Goal: Answer question/provide support: Share knowledge or assist other users

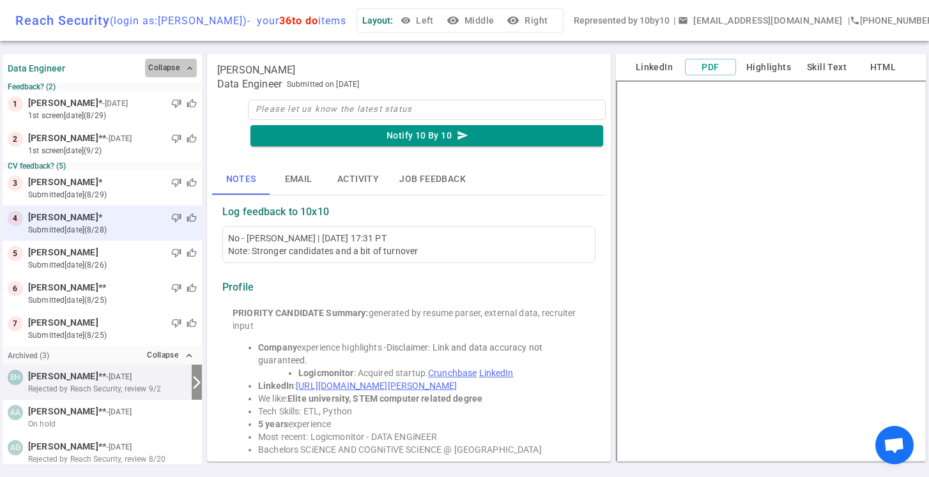
click at [187, 71] on span "expand_less" at bounding box center [190, 68] width 10 height 10
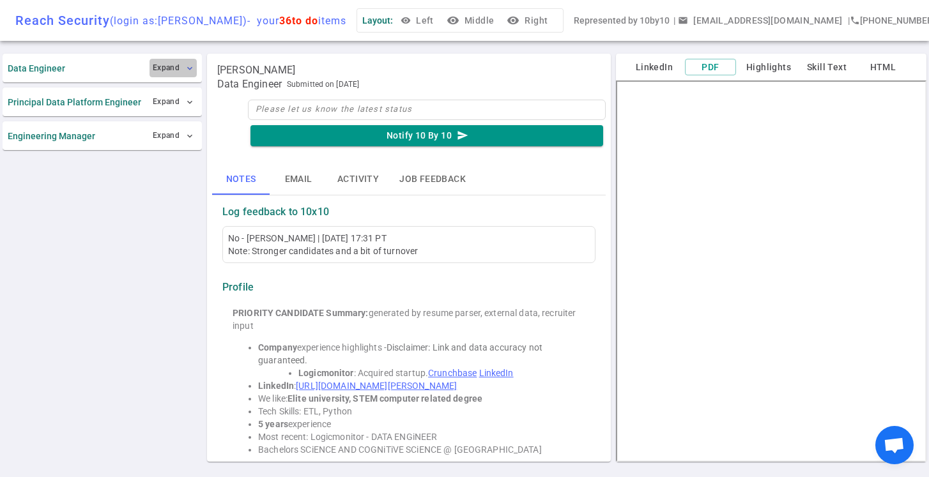
click at [187, 72] on span "expand_more" at bounding box center [190, 68] width 10 height 10
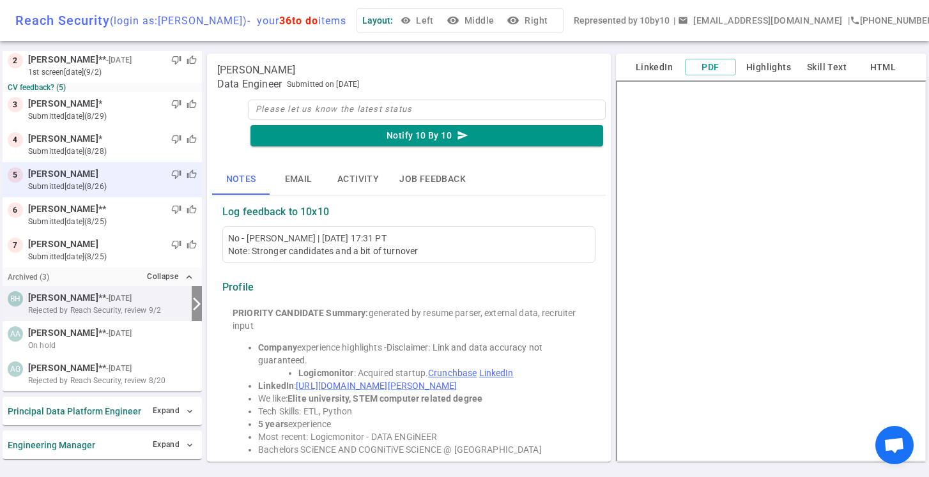
scroll to position [79, 0]
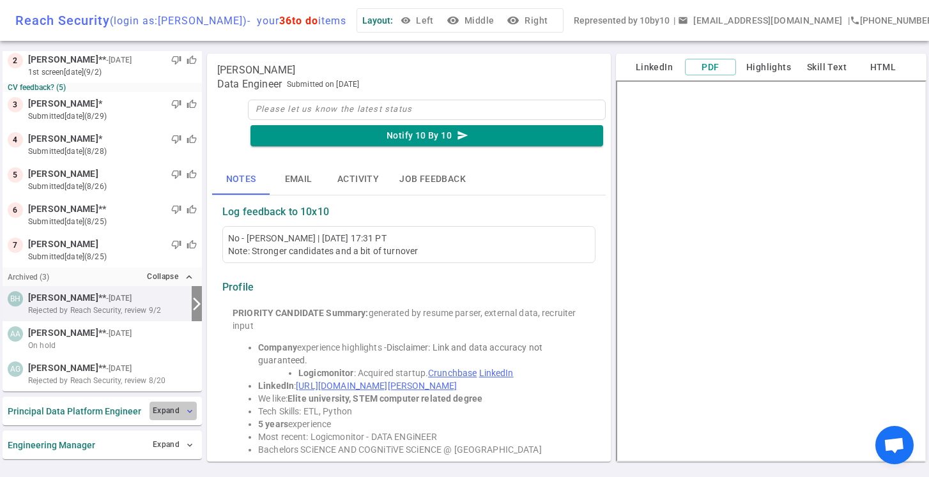
click at [183, 410] on button "Expand expand_more" at bounding box center [173, 411] width 47 height 19
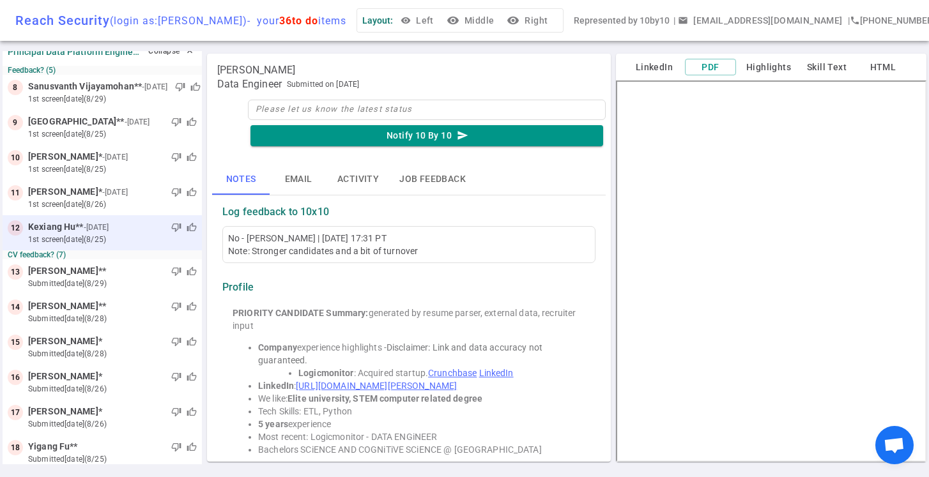
scroll to position [437, 0]
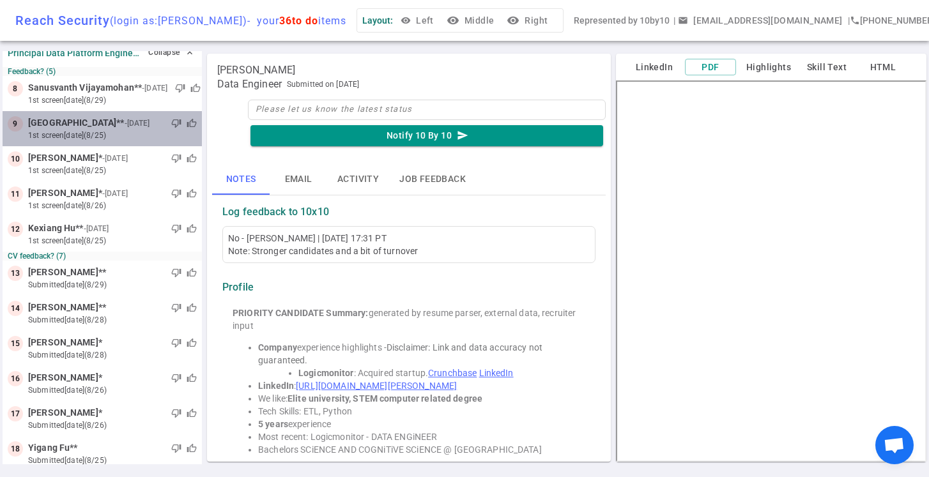
click at [152, 129] on div "thumb_down thumb_up" at bounding box center [174, 123] width 45 height 13
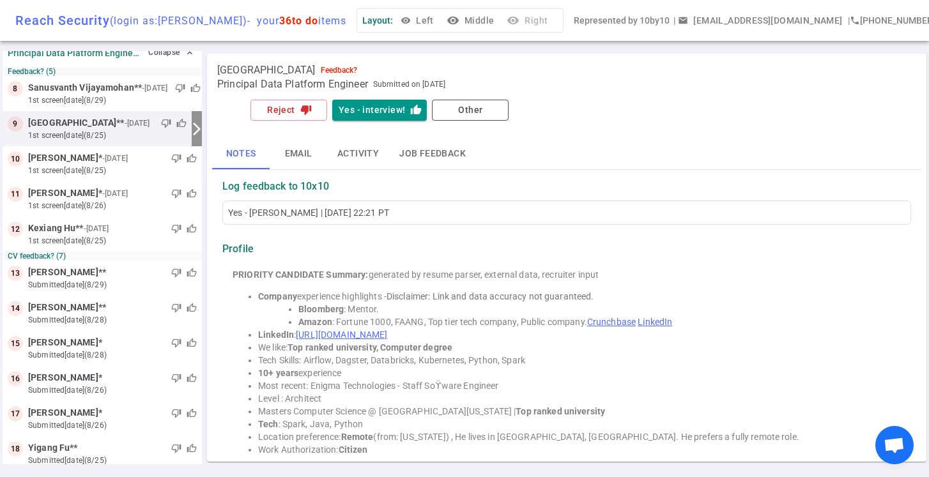
scroll to position [308, 0]
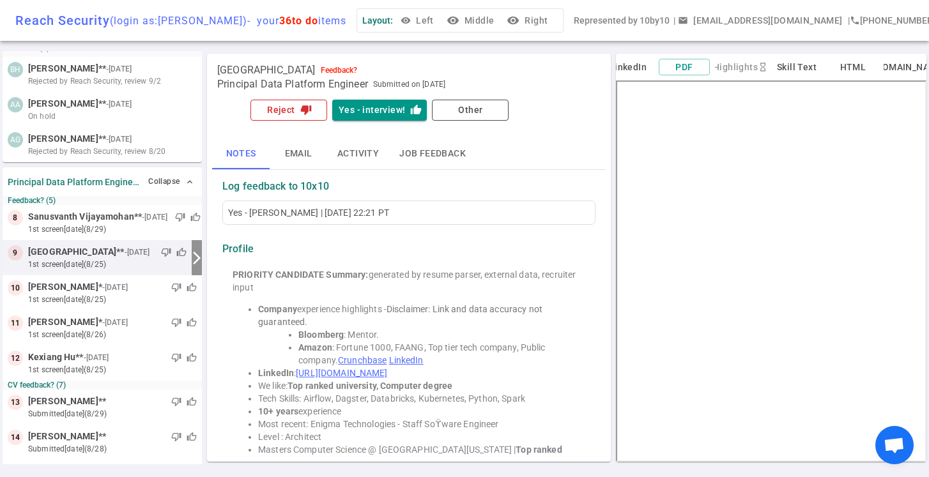
click at [290, 112] on button "Reject thumb_down" at bounding box center [289, 110] width 77 height 21
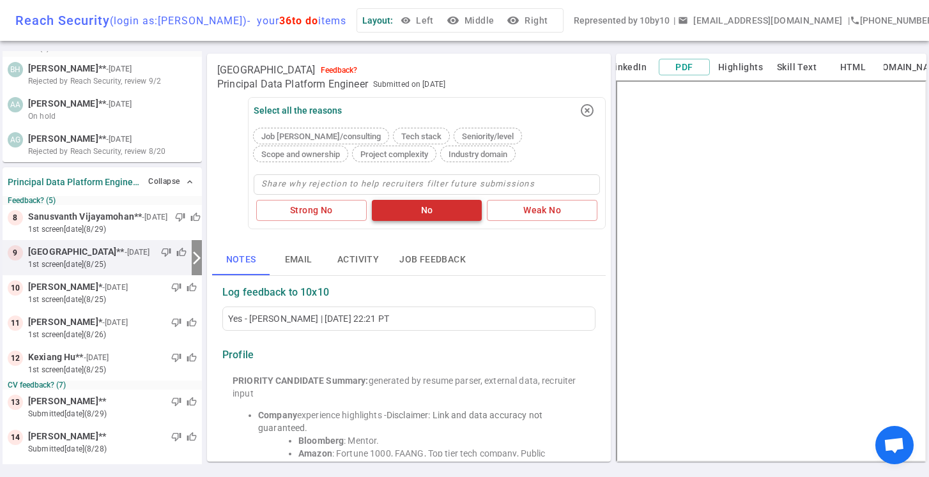
click at [426, 215] on button "No" at bounding box center [427, 210] width 111 height 21
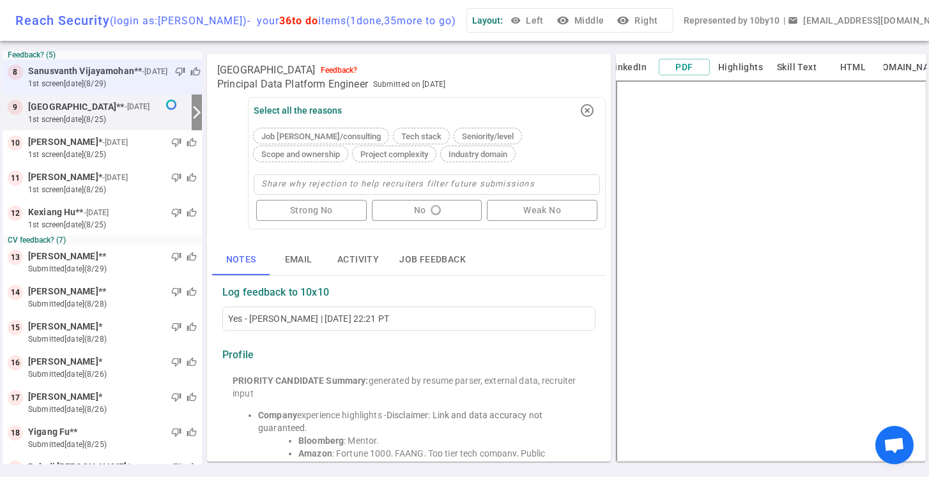
scroll to position [454, 0]
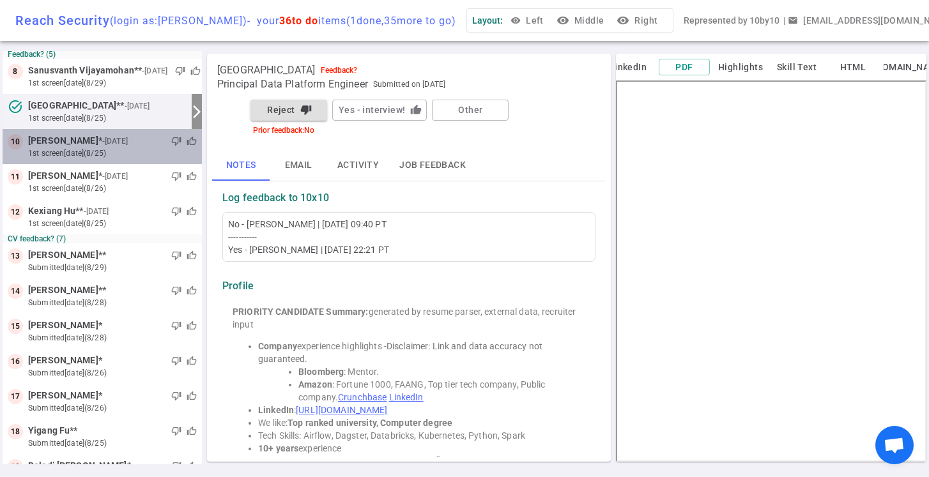
click at [143, 152] on small "1st Screen [DATE] (8/25)" at bounding box center [112, 154] width 169 height 12
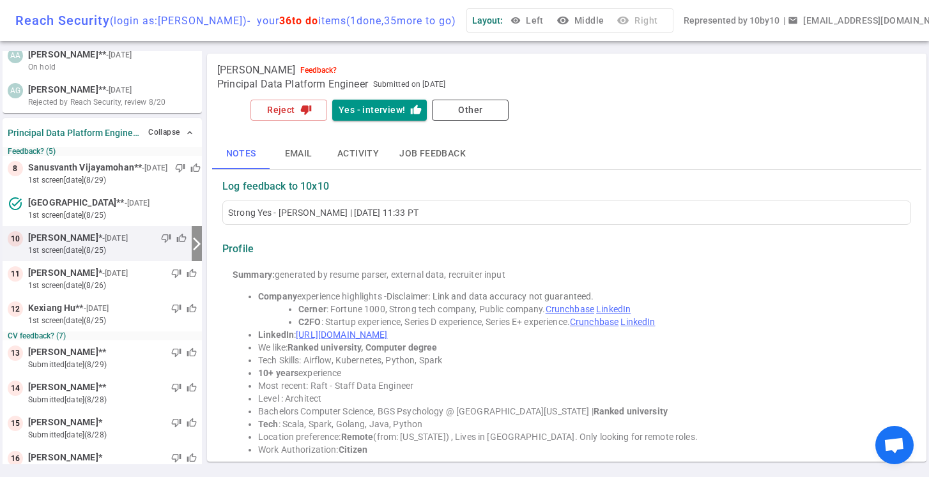
scroll to position [343, 0]
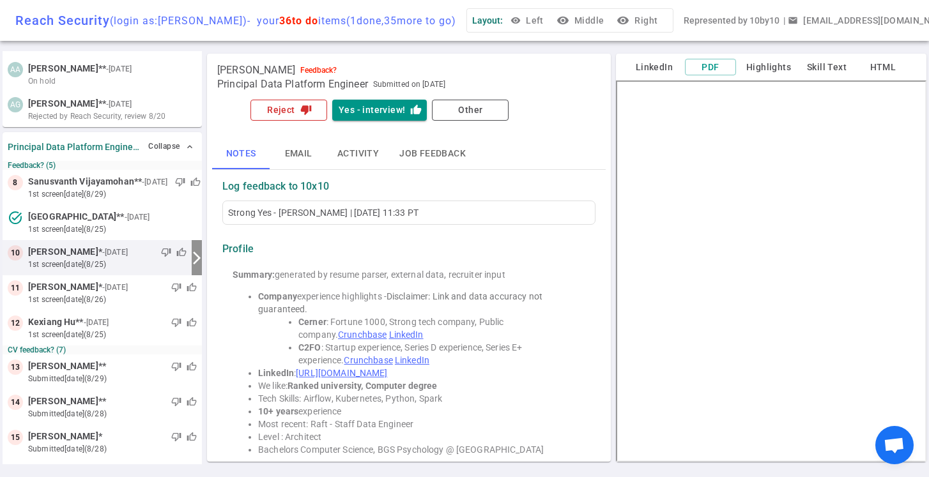
click at [284, 114] on button "Reject thumb_down" at bounding box center [289, 110] width 77 height 21
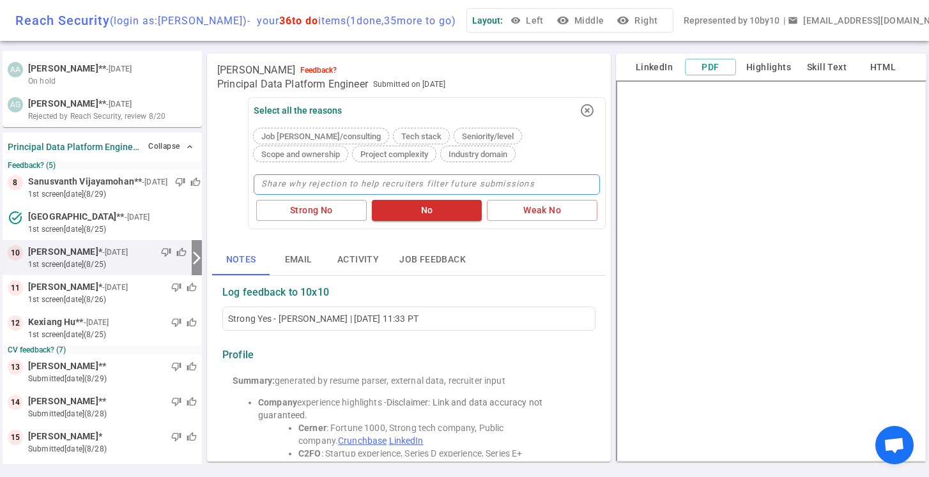
click at [289, 189] on textarea at bounding box center [427, 184] width 346 height 20
type textarea "R"
type textarea "P"
type textarea "Pa"
type textarea "Pas"
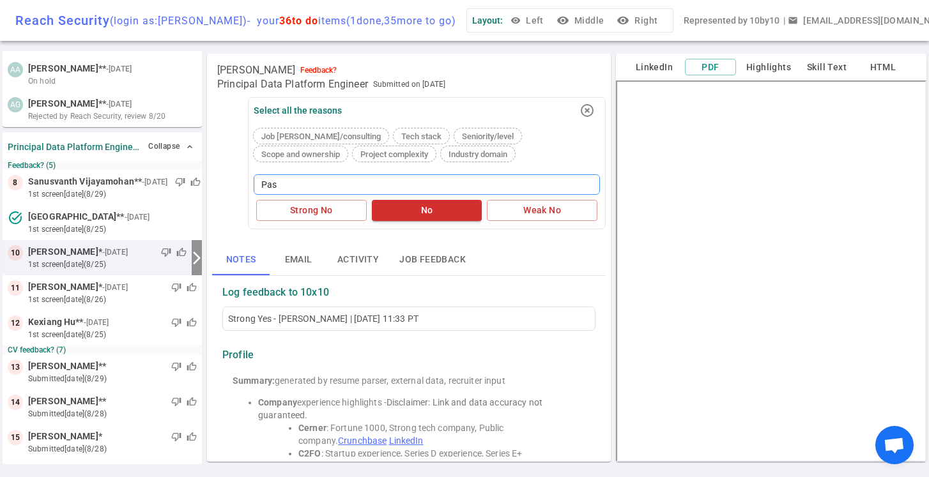
type textarea "Pass"
type textarea "Passe"
type textarea "Passed"
type textarea "Passed a"
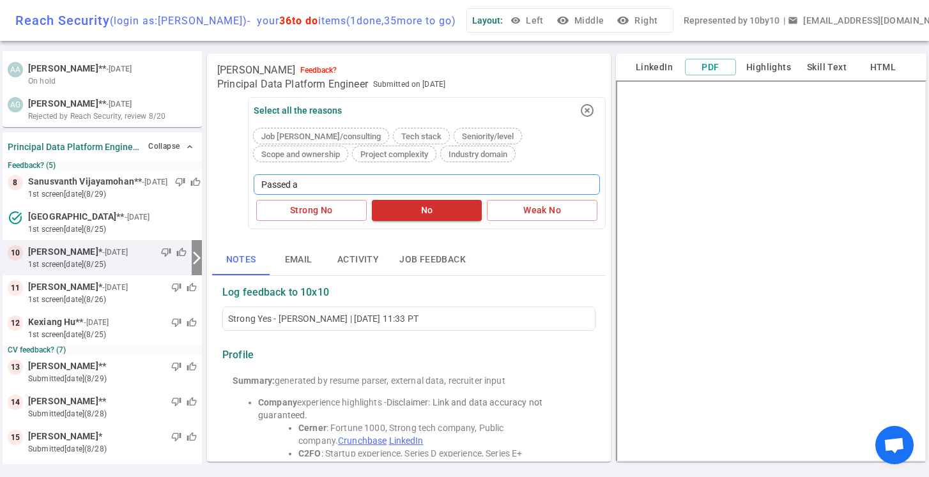
type textarea "Passed af"
type textarea "Passed aft"
type textarea "Passed afte"
type textarea "Passed after"
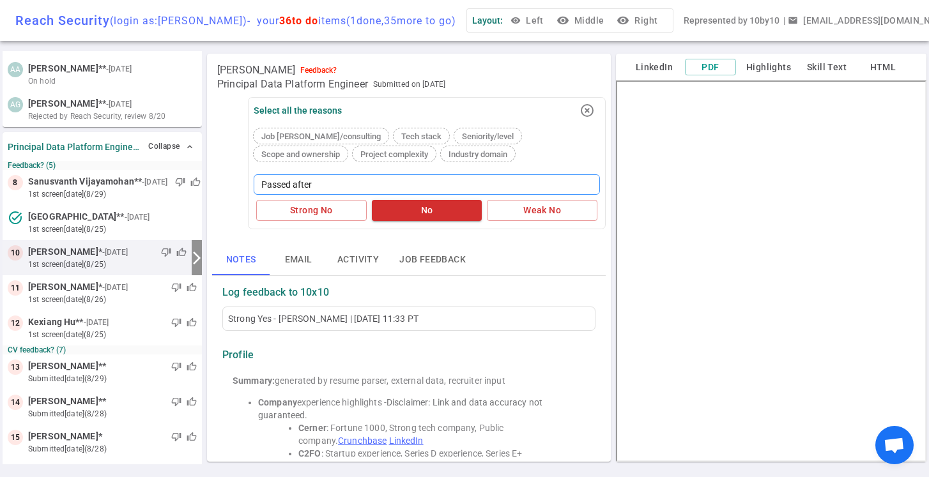
type textarea "Passed after H"
type textarea "Passed after HM"
type textarea "Passed after HM s"
type textarea "Passed after HM sc"
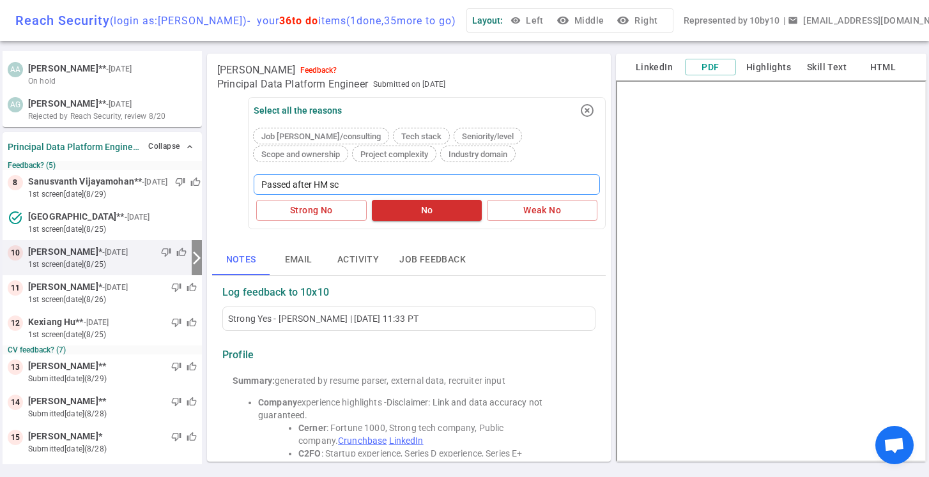
type textarea "Passed after HM scr"
type textarea "Passed after HM scre"
type textarea "Passed after HM scree"
type textarea "Passed after HM screen"
click at [431, 207] on button "No" at bounding box center [427, 210] width 111 height 21
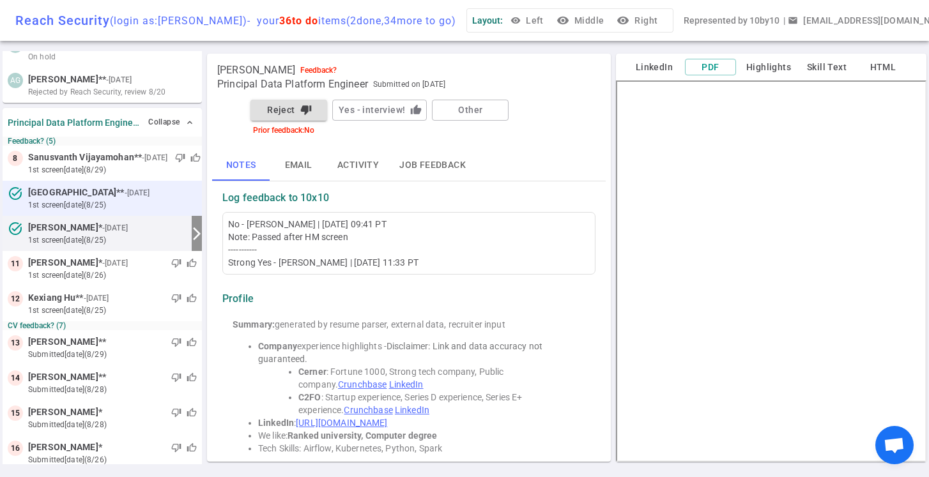
scroll to position [369, 0]
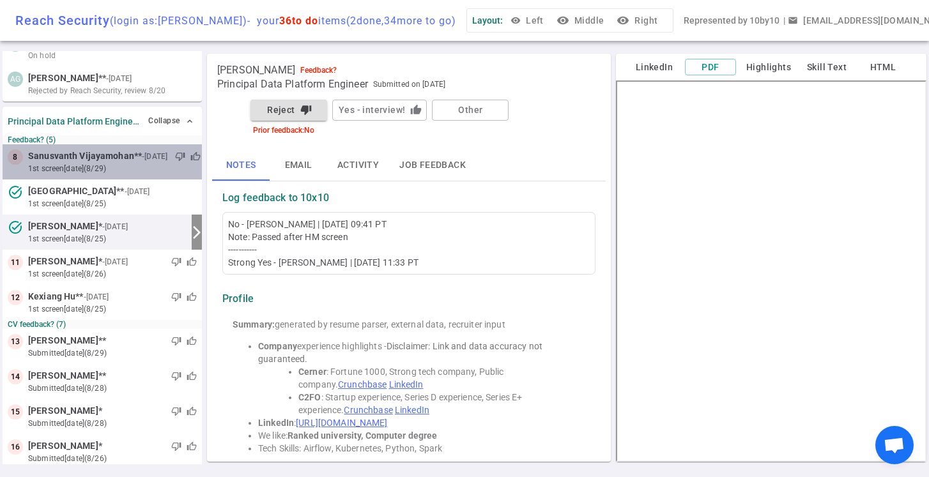
click at [118, 168] on small "1st Screen [DATE] (8/29)" at bounding box center [112, 169] width 169 height 12
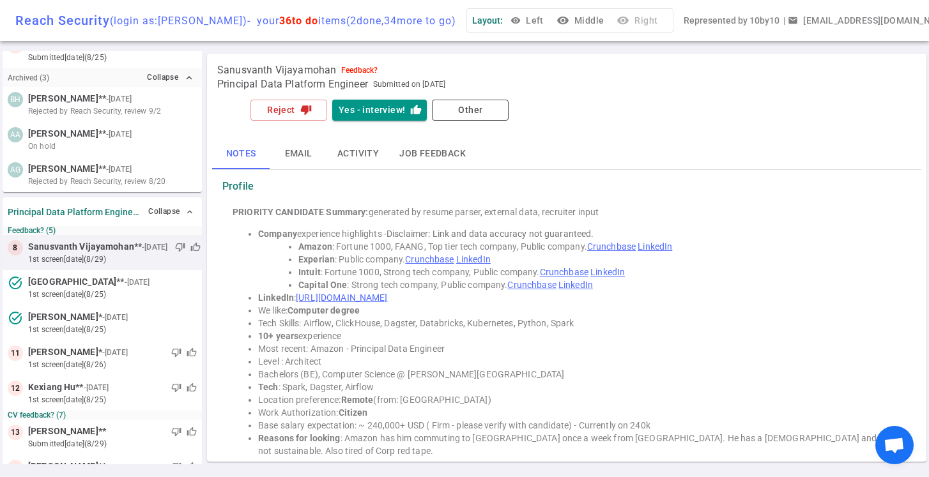
scroll to position [273, 0]
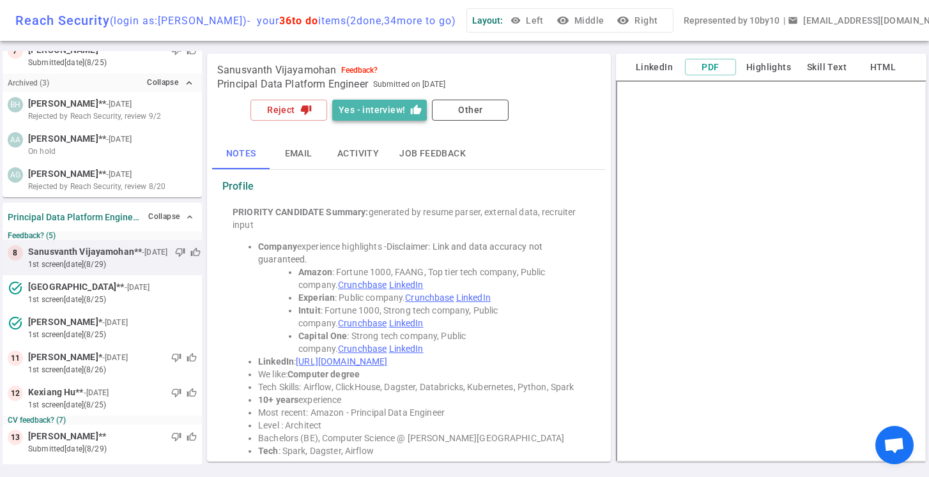
click at [371, 108] on button "Yes - interview! thumb_up" at bounding box center [379, 110] width 95 height 21
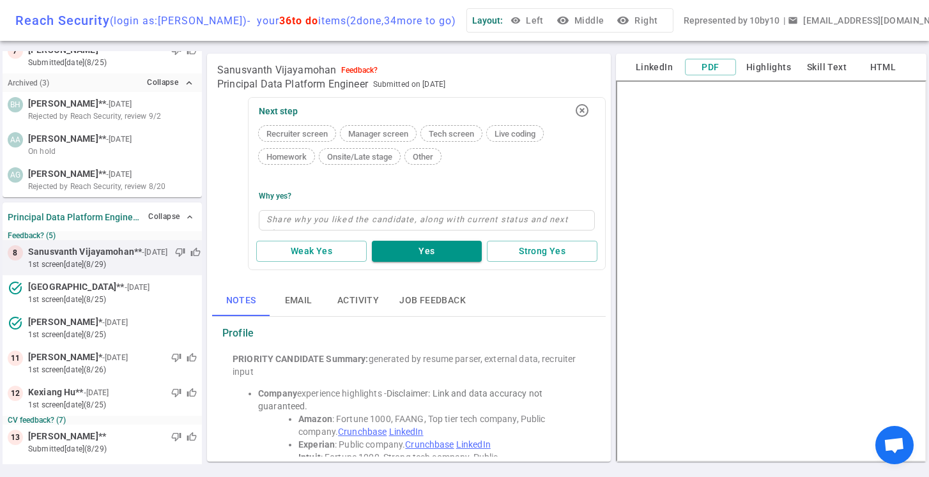
click at [459, 135] on span "Tech screen" at bounding box center [452, 134] width 56 height 10
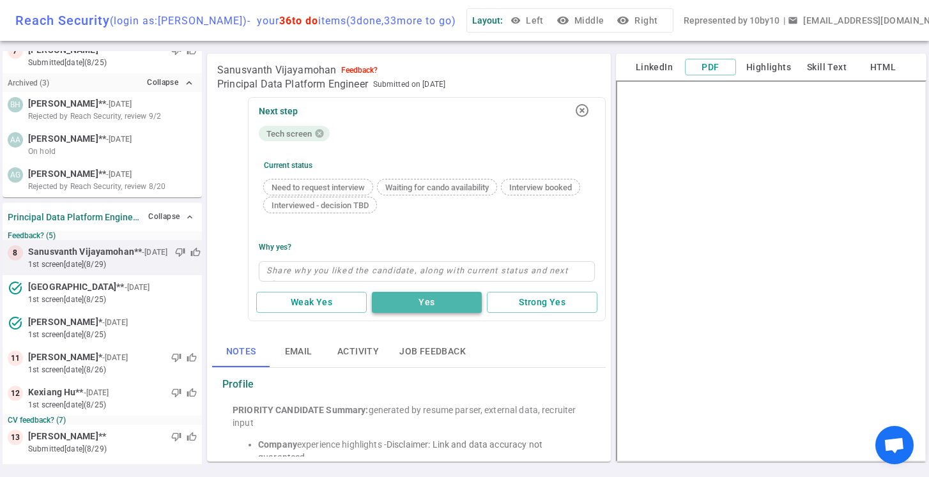
click at [421, 305] on button "Yes" at bounding box center [427, 302] width 111 height 21
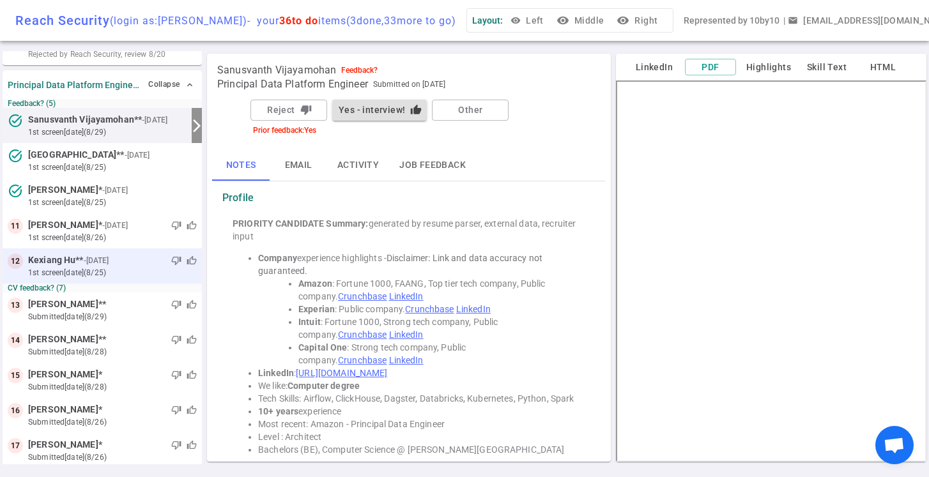
scroll to position [414, 0]
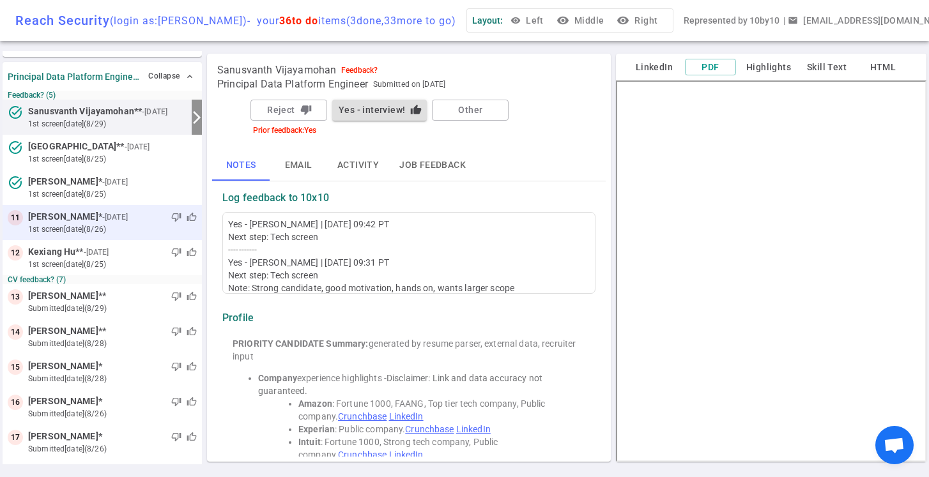
click at [137, 222] on div "thumb_down thumb_up" at bounding box center [163, 217] width 66 height 13
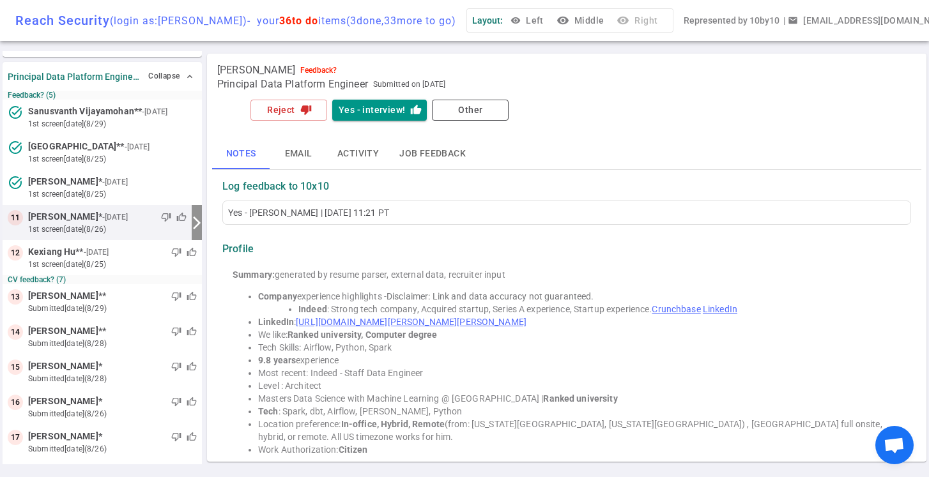
scroll to position [378, 0]
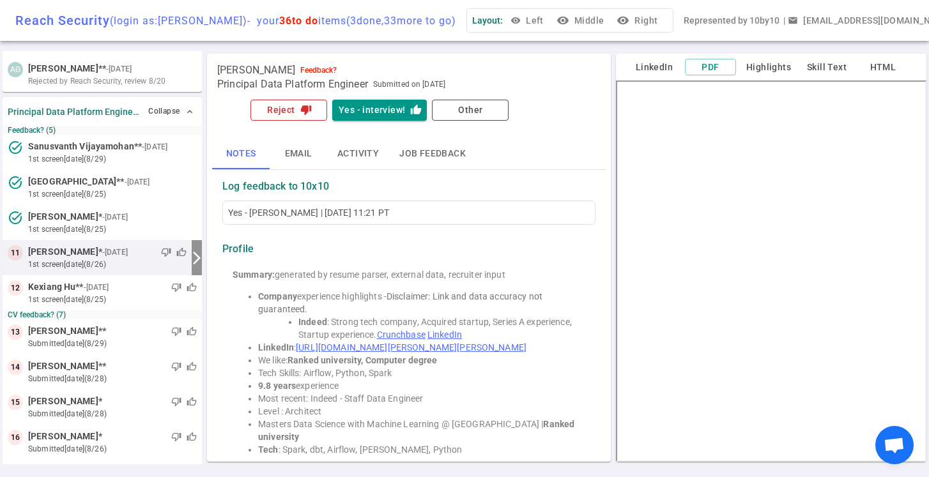
click at [290, 114] on button "Reject thumb_down" at bounding box center [289, 110] width 77 height 21
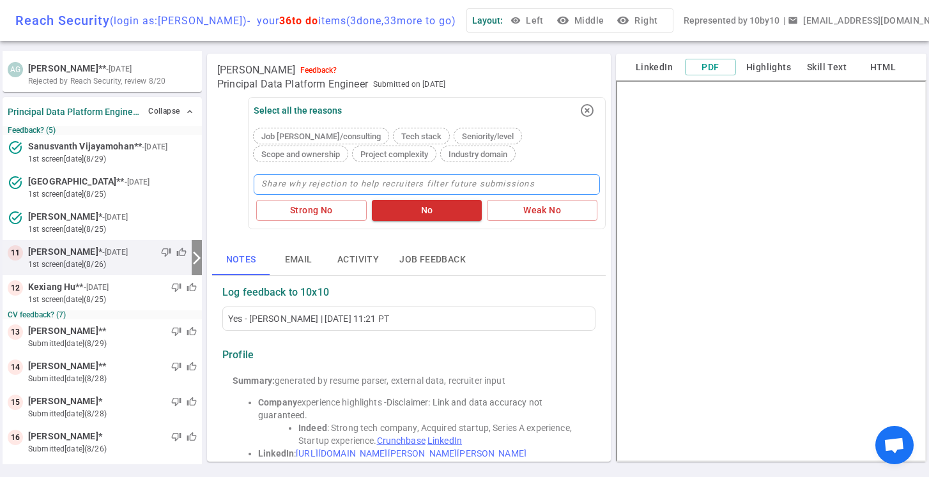
click at [280, 179] on textarea at bounding box center [427, 184] width 346 height 20
type textarea "D"
type textarea "Di"
type textarea "Did"
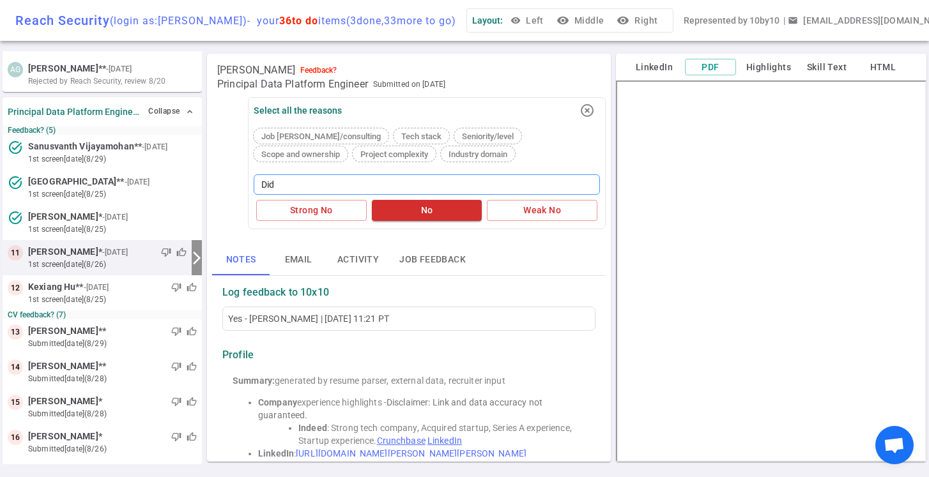
type textarea "Did n"
type textarea "Did no"
type textarea "Did not"
type textarea "Did not p"
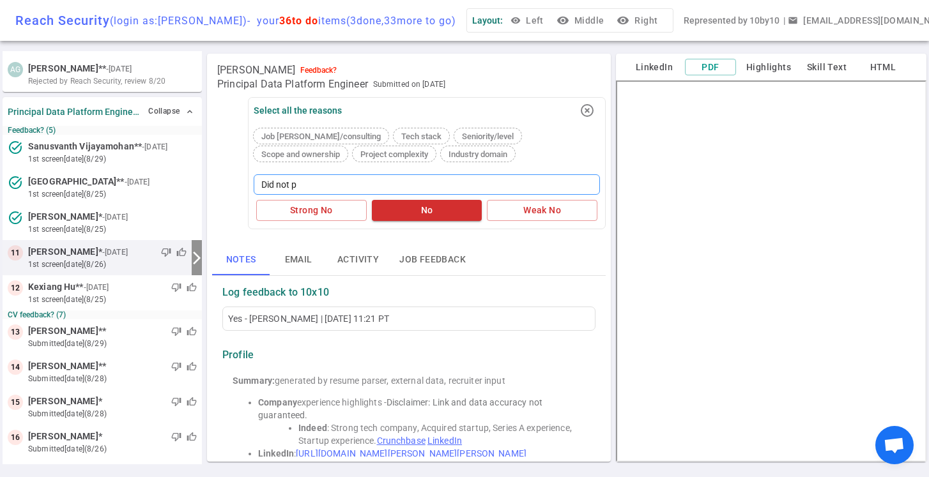
type textarea "Did not pa"
type textarea "Did not pas"
type textarea "Did not pass"
type textarea "Did not pass P"
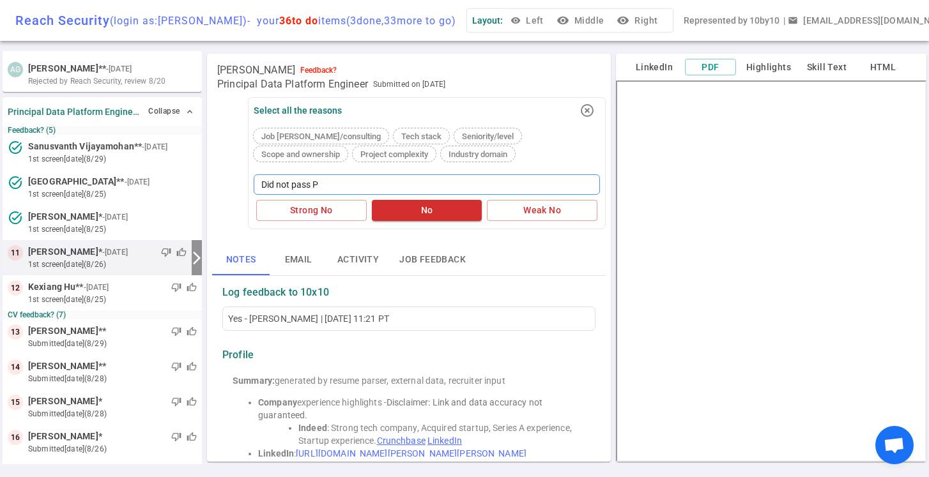
type textarea "Did not pass Py"
type textarea "Did not pass Pyt"
type textarea "Did not pass Pyth"
type textarea "Did not pass Pytho"
type textarea "Did not pass Python"
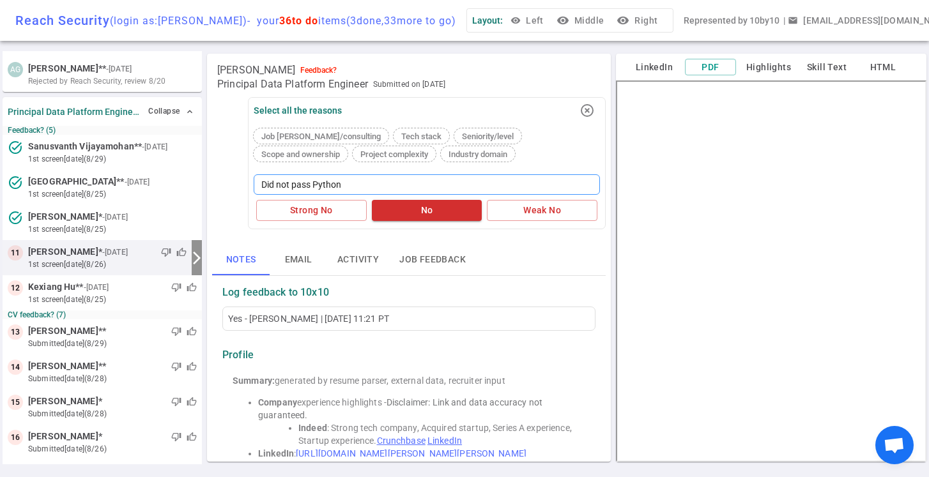
type textarea "Did not pass Python"
type textarea "Did not pass Python c"
type textarea "Did not pass Python co"
type textarea "Did not pass Python cod"
type textarea "Did not pass Python codi"
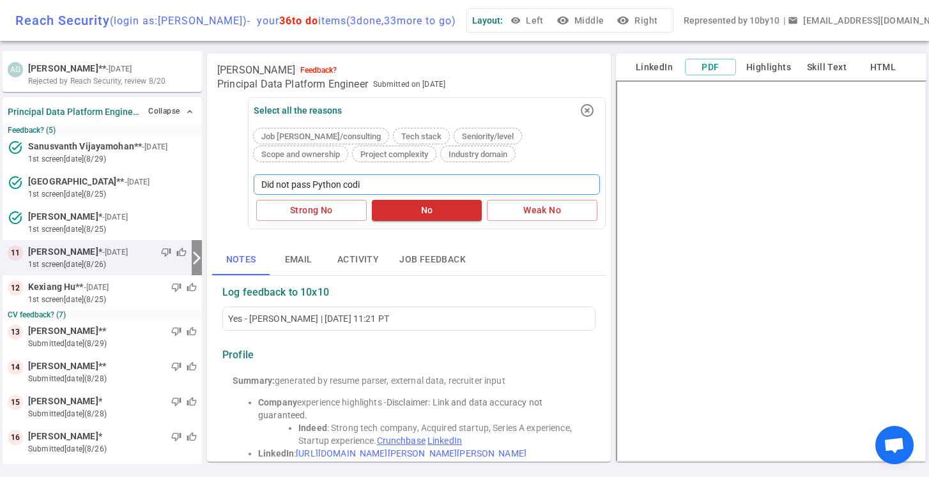
type textarea "Did not pass Python codin"
type textarea "Did not pass Python coding"
type textarea "Did not pass Python coding s"
type textarea "Did not pass Python coding sc"
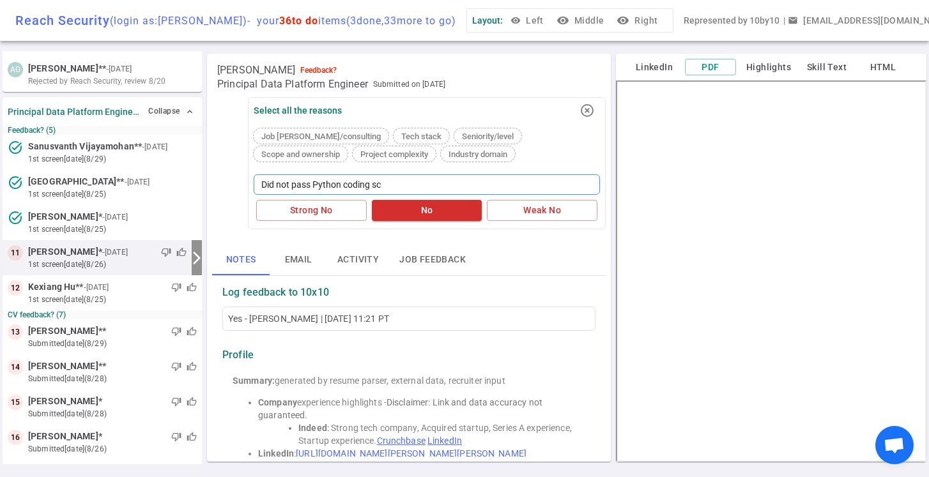
type textarea "Did not pass Python coding scr"
type textarea "Did not pass Python coding scre"
type textarea "Did not pass Python coding scree"
type textarea "Did not pass Python coding screen"
click at [418, 212] on button "No" at bounding box center [427, 210] width 111 height 21
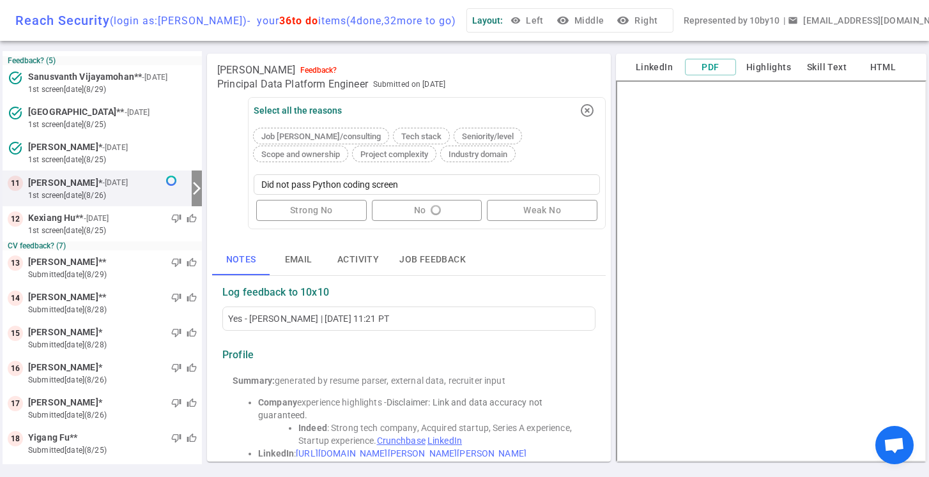
scroll to position [467, 0]
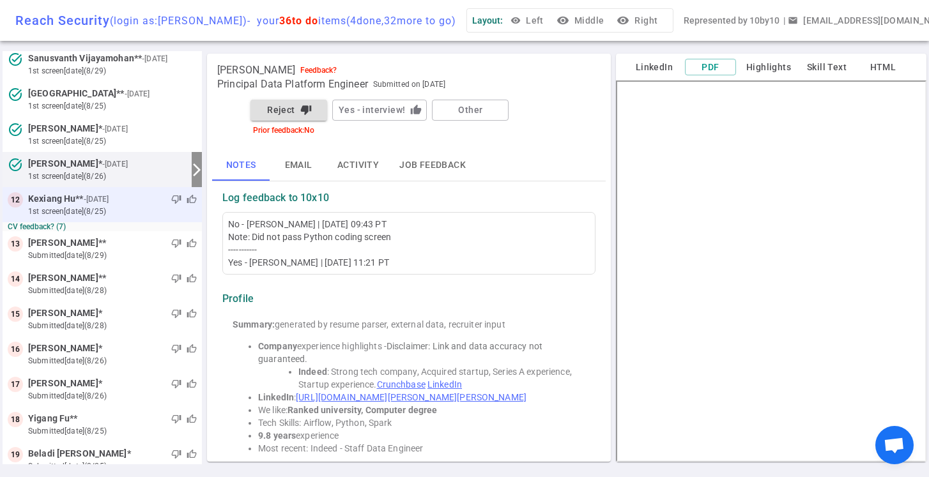
click at [142, 208] on small "1st Screen [DATE] (8/25)" at bounding box center [112, 212] width 169 height 12
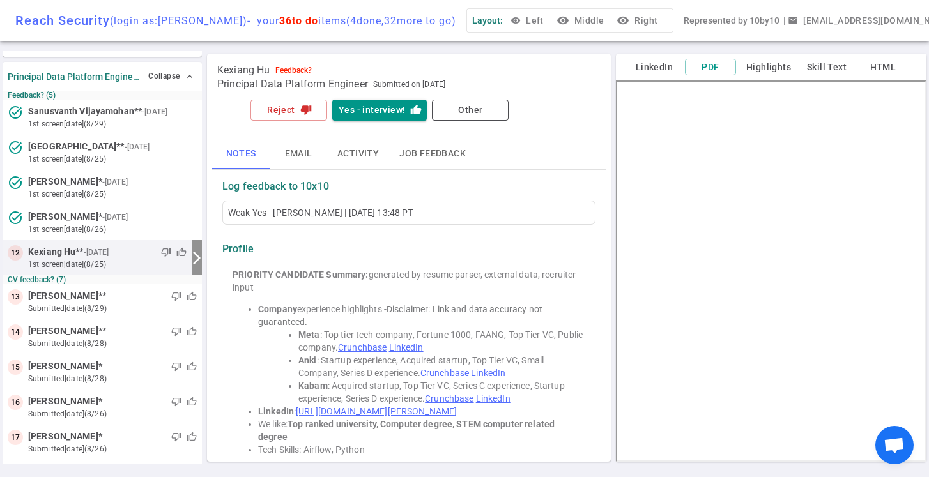
scroll to position [0, 0]
click at [539, 75] on div "Kexiang Hu Feedback?" at bounding box center [408, 70] width 383 height 13
click at [548, 55] on div "Kexiang Hu Feedback? Principal Data Platform Engineer Submitted on [DATE] Rejec…" at bounding box center [409, 258] width 404 height 408
click at [286, 112] on button "Reject thumb_down" at bounding box center [289, 110] width 77 height 21
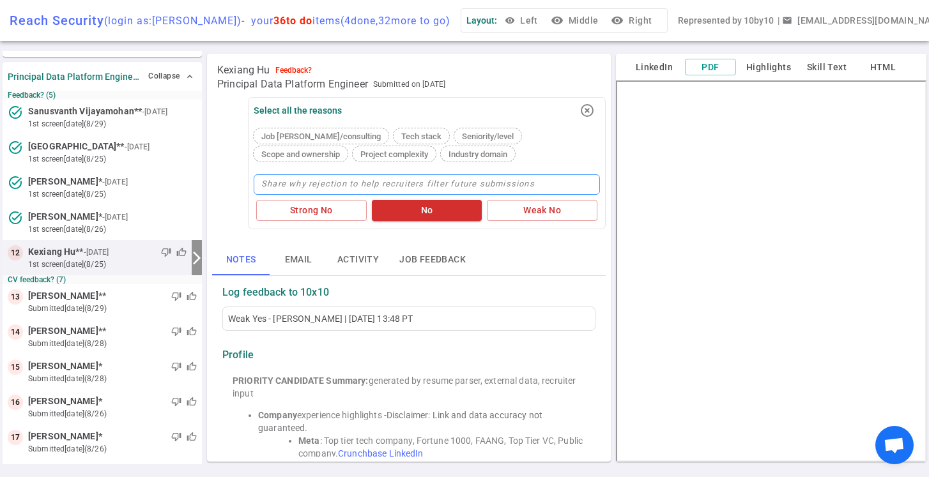
click at [345, 191] on textarea at bounding box center [427, 184] width 346 height 20
type textarea "D"
type textarea "Di"
type textarea "Did"
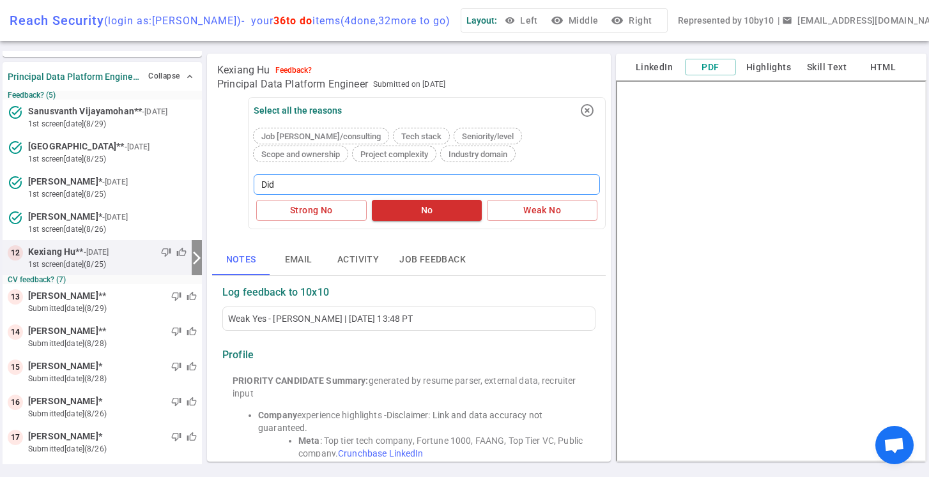
type textarea "Did n"
type textarea "Did no"
type textarea "Did not"
type textarea "Did not p"
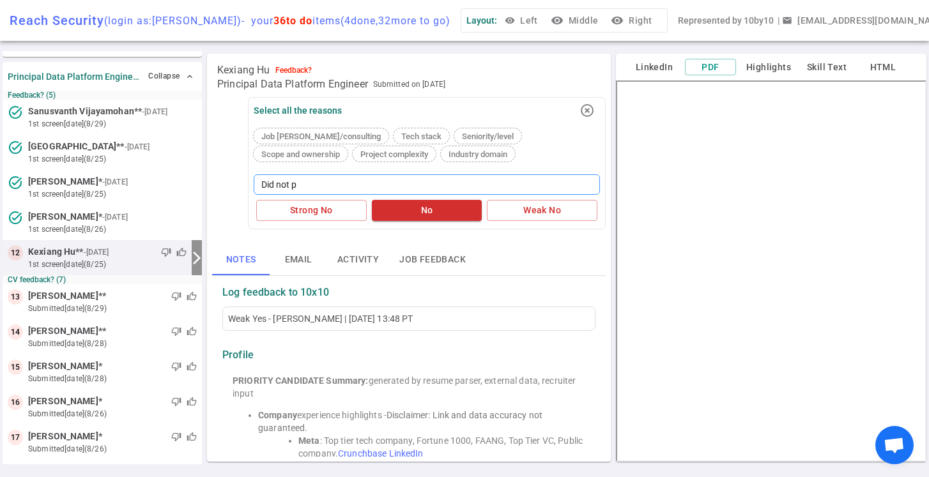
type textarea "Did not pa"
type textarea "Did not pas"
type textarea "Did not pass"
type textarea "Did not pass i"
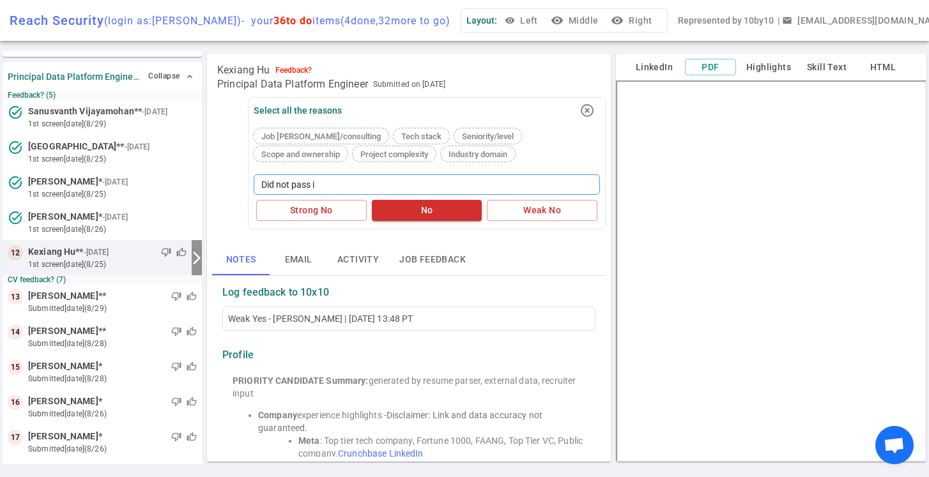
type textarea "Did not pass in"
type textarea "Did not pass ini"
type textarea "Did not pass init"
type textarea "Did not pass initi"
type textarea "Did not pass initia"
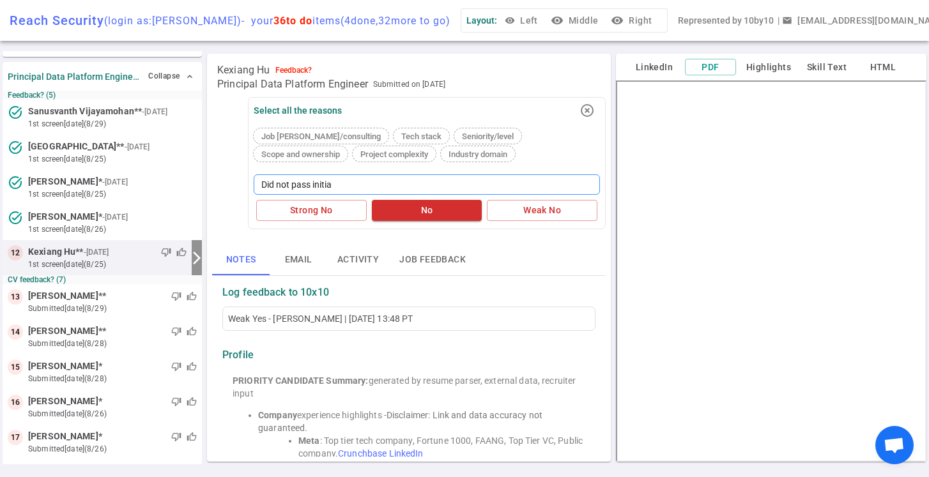
type textarea "Did not pass initial"
type textarea "Did not pass initial s"
type textarea "Did not pass initial sc"
type textarea "Did not pass initial scr"
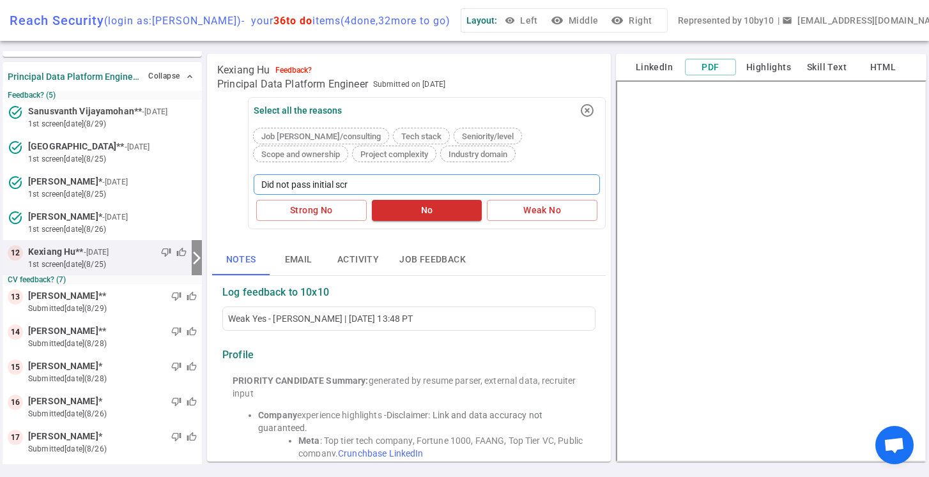
type textarea "Did not pass initial scre"
type textarea "Did not pass initial scree"
type textarea "Did not pass initial screen"
click at [429, 206] on button "No" at bounding box center [427, 210] width 111 height 21
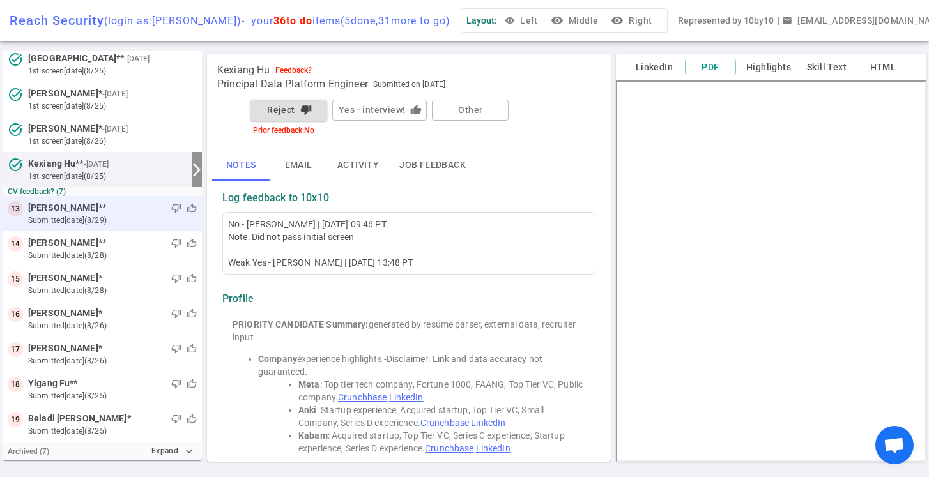
scroll to position [505, 0]
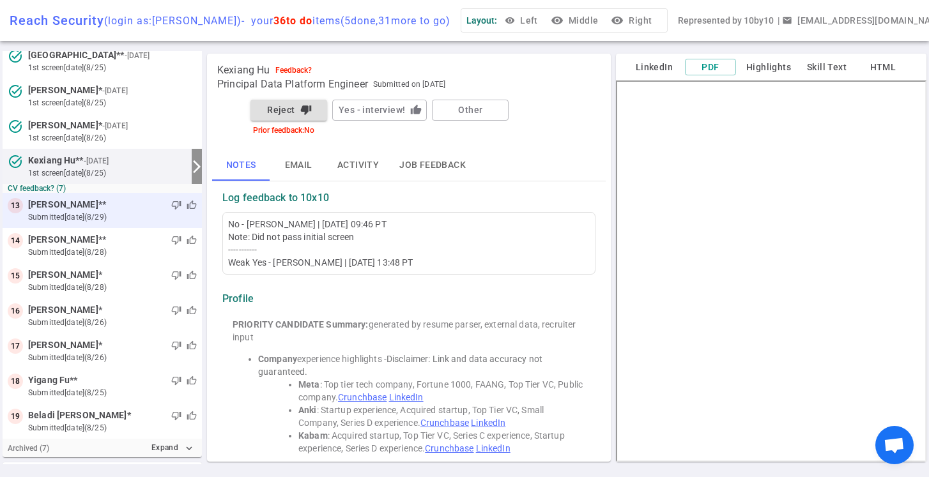
click at [121, 214] on small "submitted [DATE] (8/29)" at bounding box center [112, 218] width 169 height 12
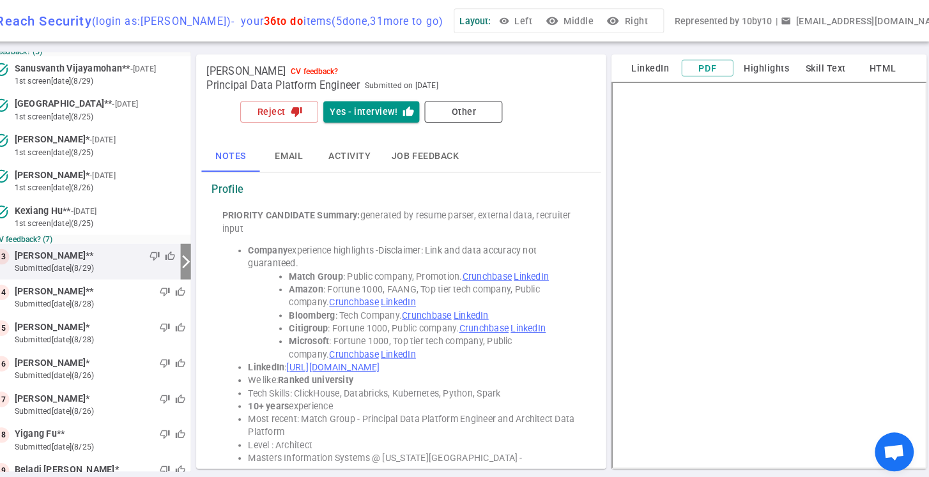
scroll to position [0, 0]
click at [361, 108] on button "Yes - interview! thumb_up" at bounding box center [379, 110] width 95 height 21
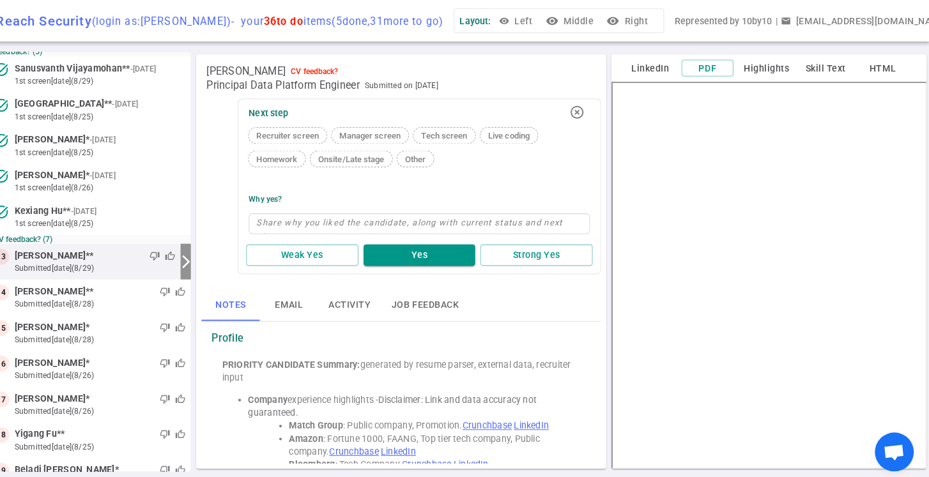
click at [286, 136] on span "Recruiter screen" at bounding box center [297, 134] width 72 height 10
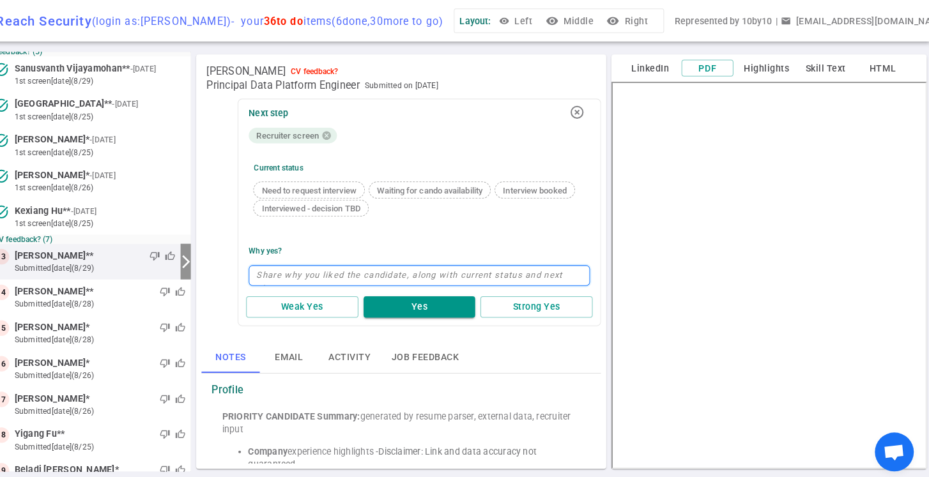
click at [286, 275] on textarea at bounding box center [427, 271] width 336 height 20
type textarea "G"
type textarea "Go"
type textarea "Goo"
type textarea "Good"
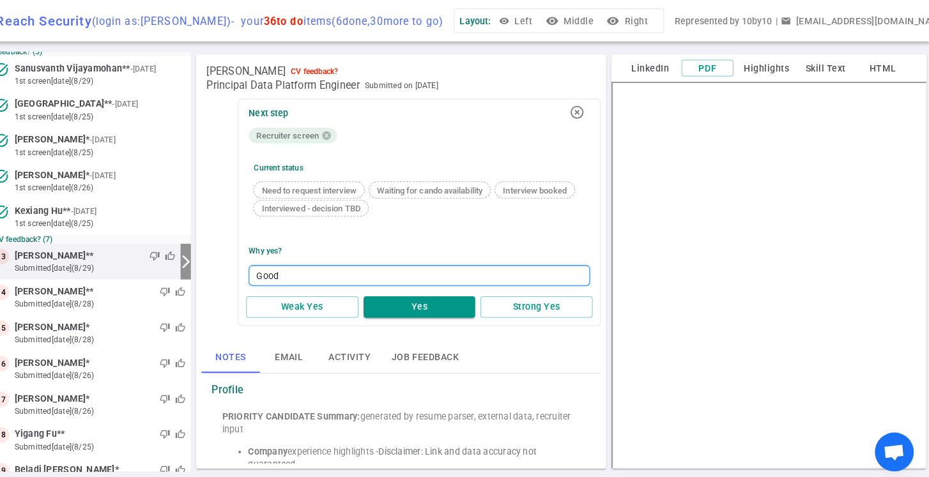
type textarea "Good"
type textarea "Good w"
type textarea "Good wo"
type textarea "Good wor"
type textarea "Good work"
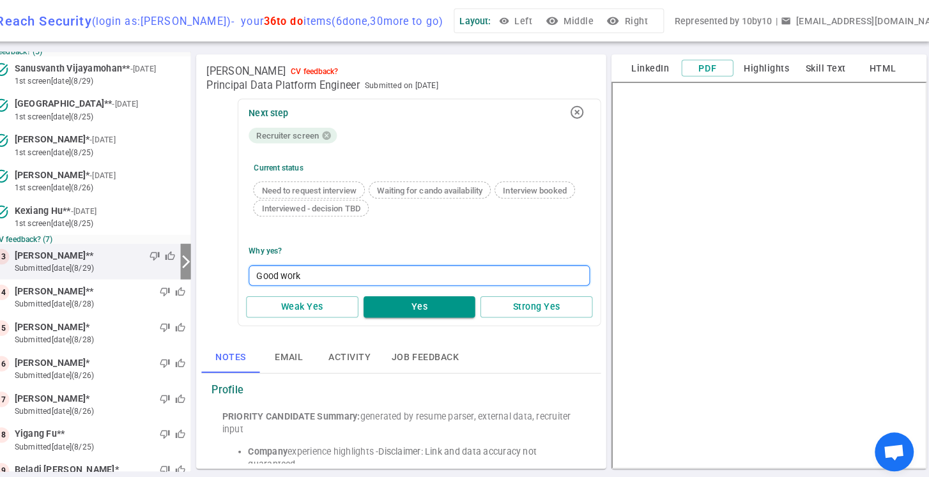
type textarea "Good work"
type textarea "Good work h"
type textarea "Good work hi"
type textarea "Good work his"
type textarea "Good work hist"
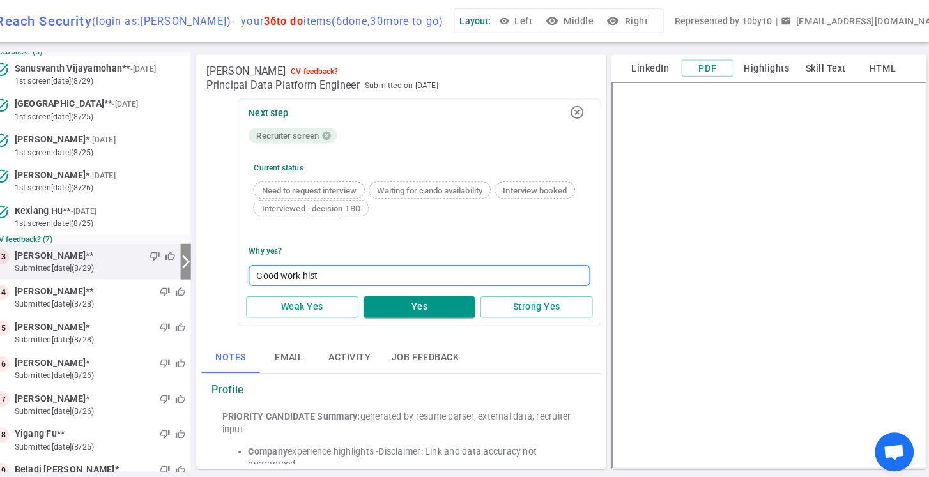
type textarea "Good work histo"
type textarea "Good work histor"
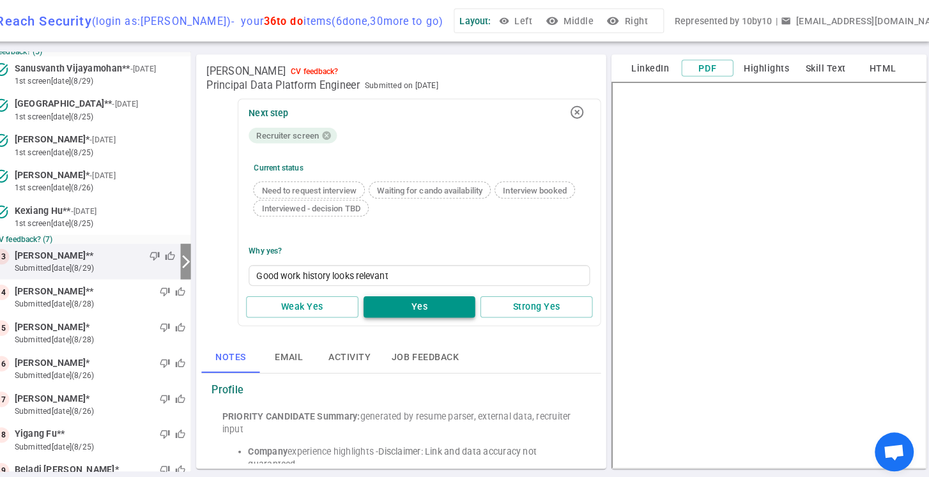
click at [409, 305] on button "Yes" at bounding box center [427, 302] width 111 height 21
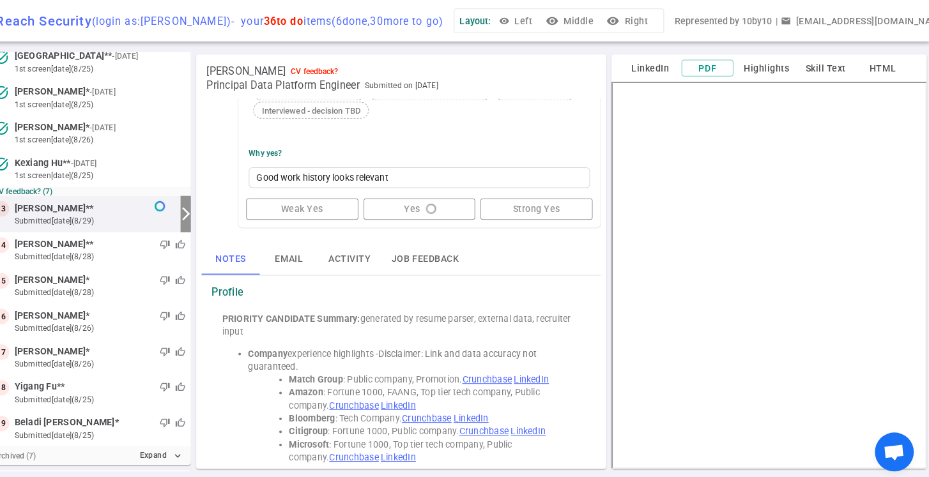
scroll to position [506, 0]
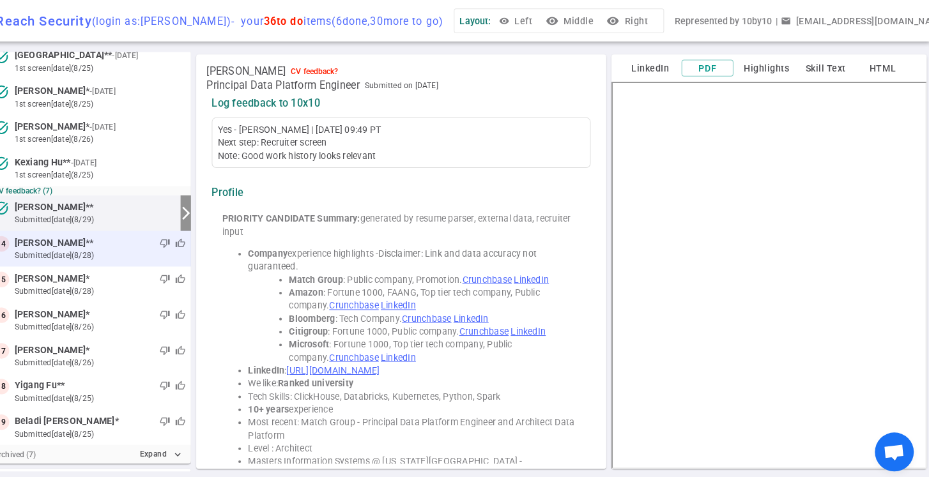
click at [118, 247] on small "submitted [DATE] (8/28)" at bounding box center [112, 252] width 169 height 12
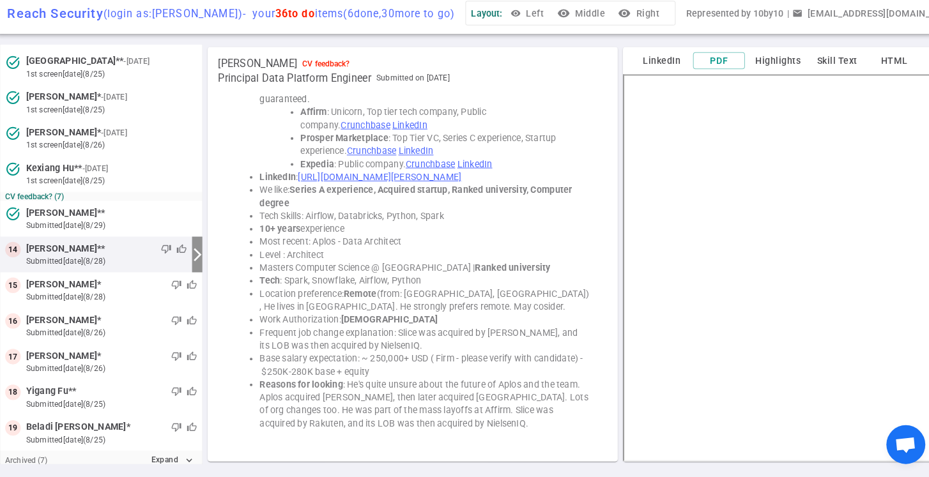
scroll to position [0, 0]
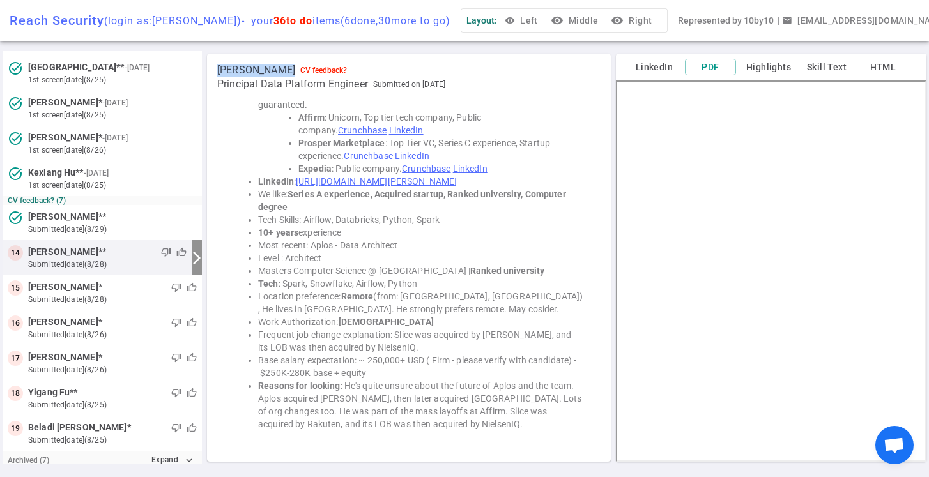
drag, startPoint x: 288, startPoint y: 70, endPoint x: 210, endPoint y: 74, distance: 78.1
click at [210, 74] on div "[PERSON_NAME] CV feedback? Principal Data Platform Engineer Submitted on [DATE]…" at bounding box center [409, 258] width 404 height 408
copy span "[PERSON_NAME]"
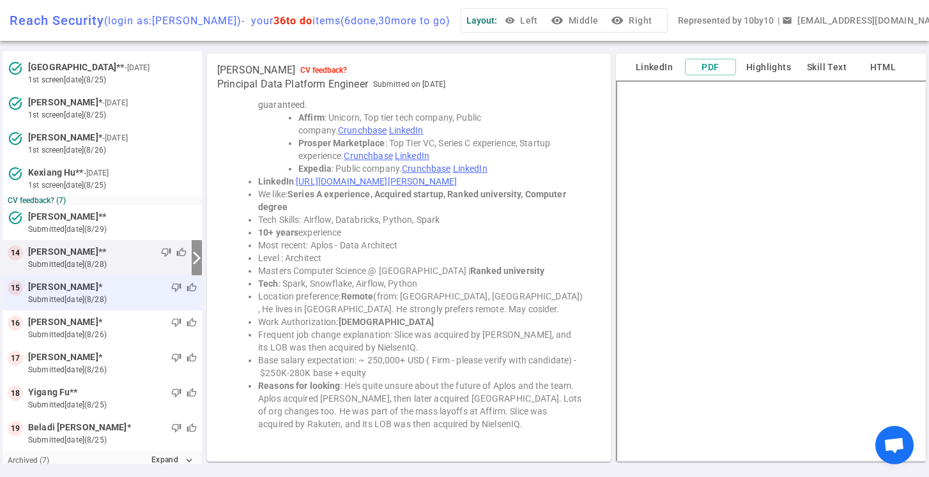
click at [109, 297] on small "submitted [DATE] (8/28)" at bounding box center [112, 300] width 169 height 12
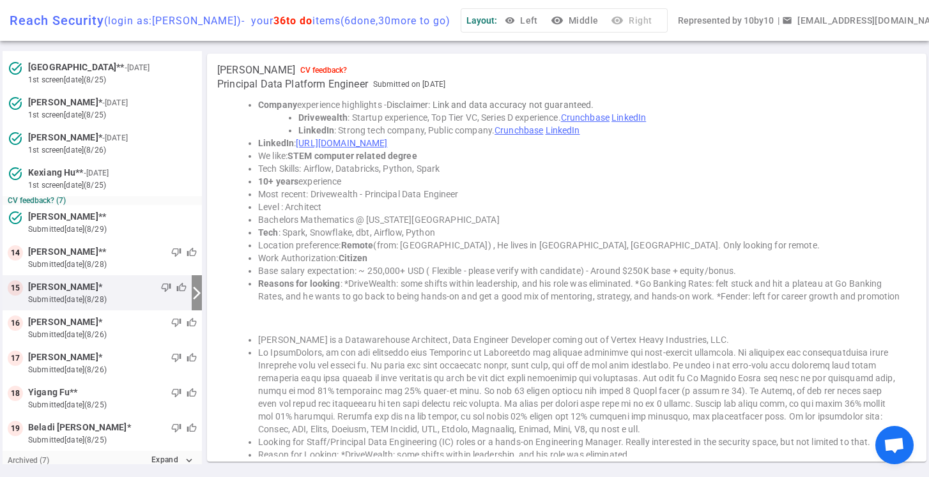
scroll to position [528, 0]
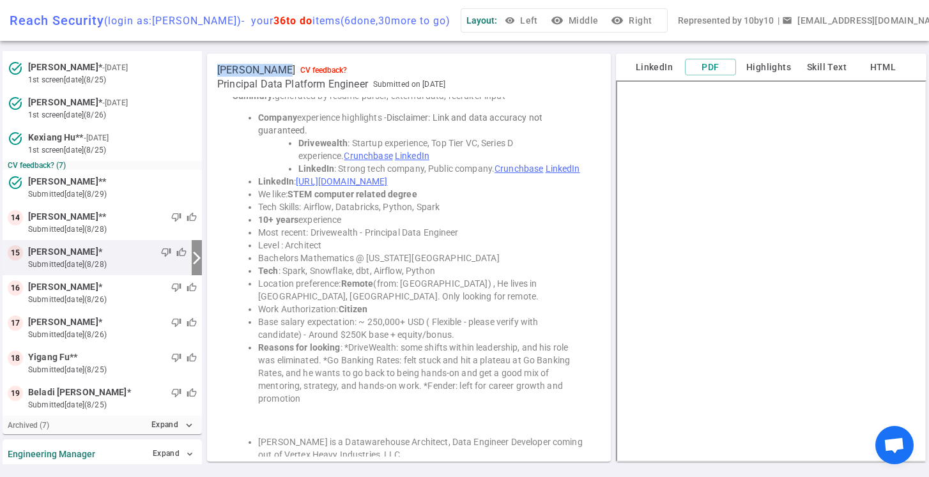
drag, startPoint x: 283, startPoint y: 70, endPoint x: 219, endPoint y: 74, distance: 64.7
click at [219, 74] on div "[PERSON_NAME] CV feedback?" at bounding box center [282, 70] width 130 height 13
copy span "[PERSON_NAME]"
click at [624, 18] on icon "visibility" at bounding box center [617, 20] width 13 height 13
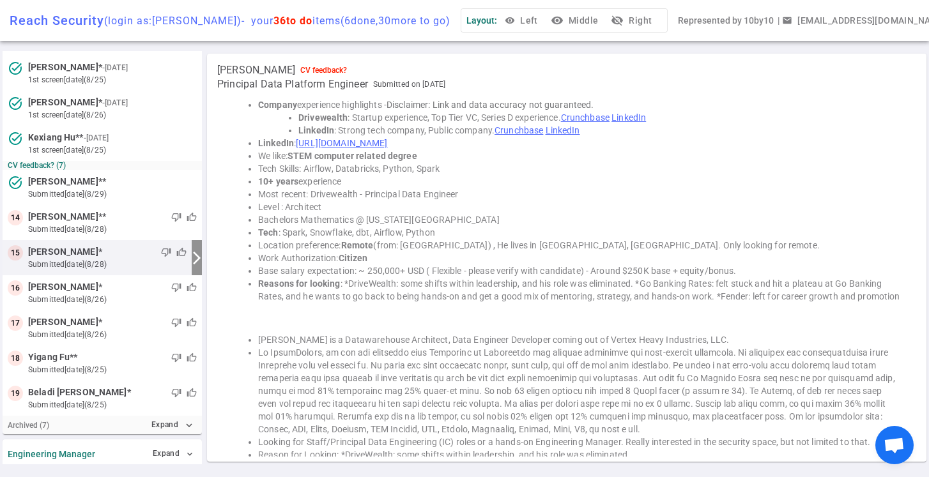
click at [497, 26] on div "Layout: visibility Left visibility Middle visibility_off Right" at bounding box center [564, 20] width 207 height 25
click at [587, 24] on button "visibility Middle" at bounding box center [575, 21] width 55 height 24
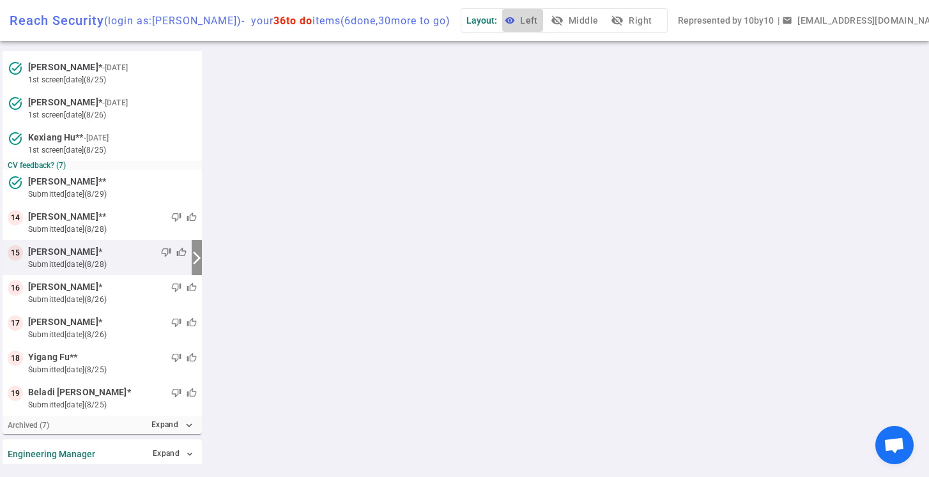
click at [542, 20] on button "visibility Left" at bounding box center [522, 21] width 41 height 24
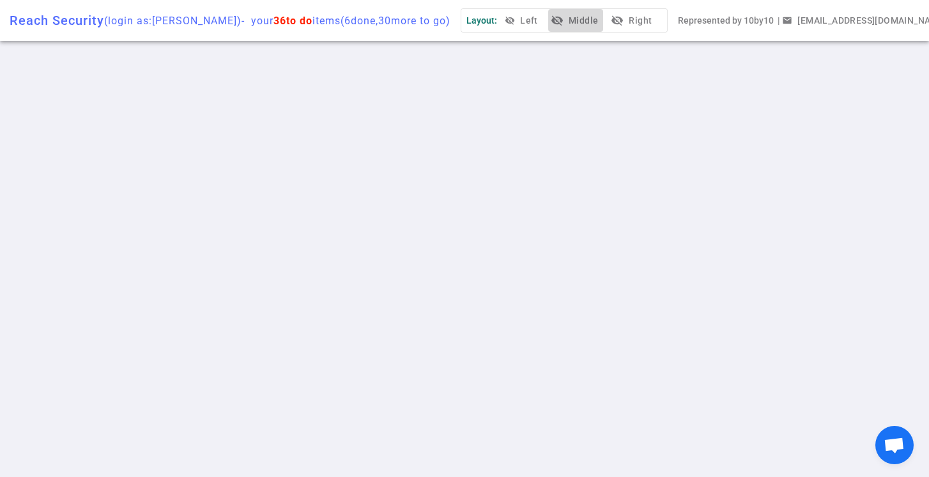
click at [601, 23] on button "visibility_off Middle" at bounding box center [575, 21] width 55 height 24
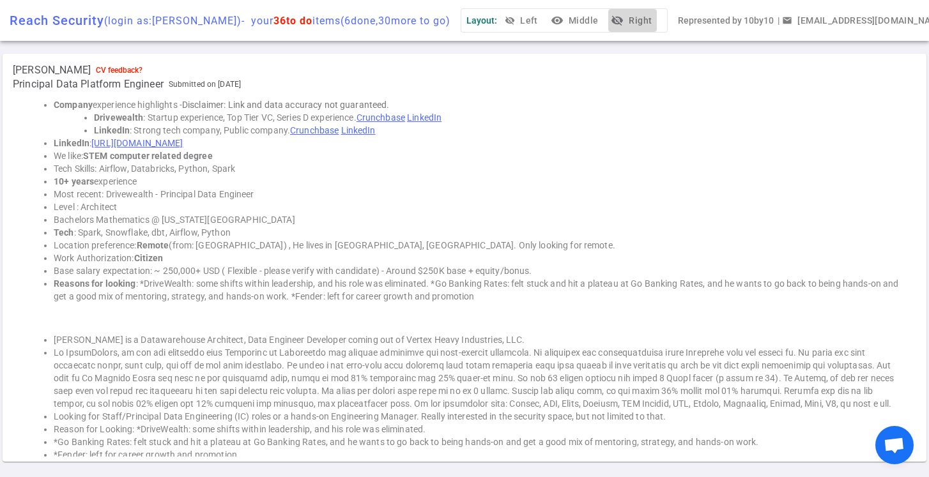
click at [649, 23] on button "visibility_off Right" at bounding box center [632, 21] width 49 height 24
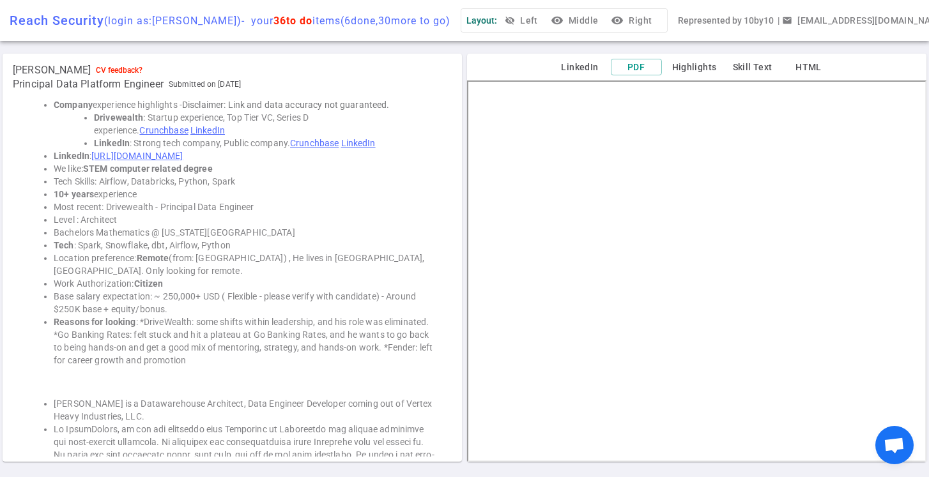
click at [497, 18] on span "Layout:" at bounding box center [482, 20] width 31 height 10
click at [537, 22] on button "visibility_off Left" at bounding box center [522, 21] width 41 height 24
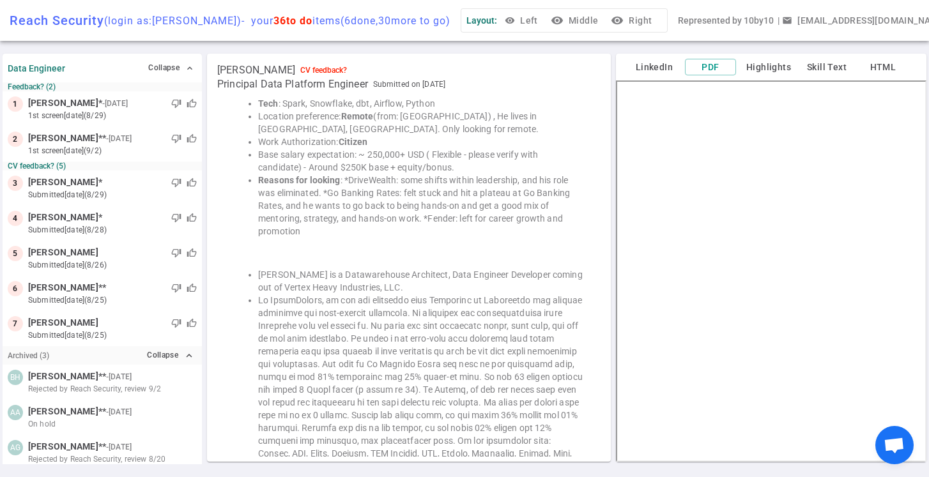
scroll to position [0, 0]
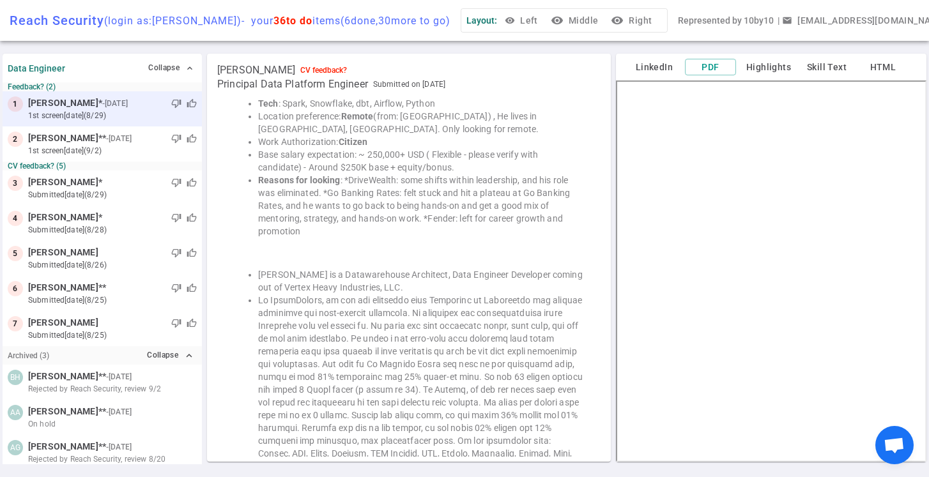
click at [130, 102] on div "thumb_down thumb_up" at bounding box center [163, 103] width 66 height 13
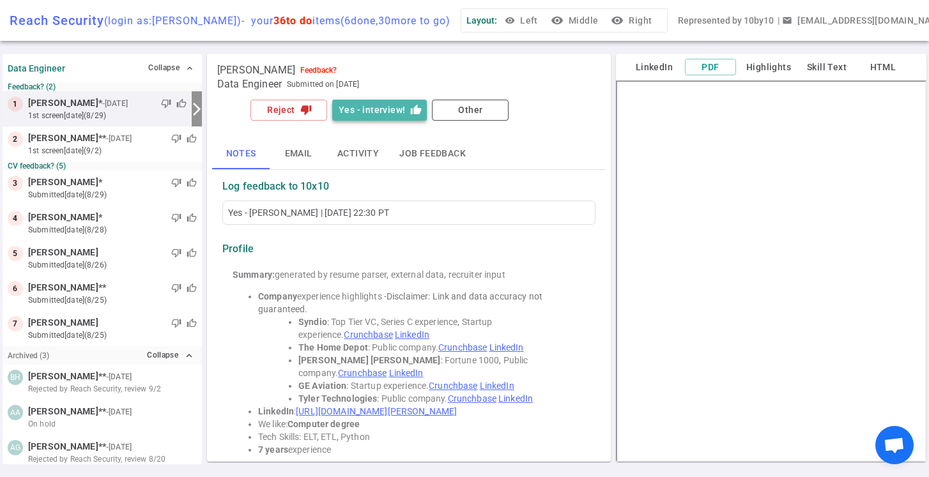
click at [378, 110] on button "Yes - interview! thumb_up" at bounding box center [379, 110] width 95 height 21
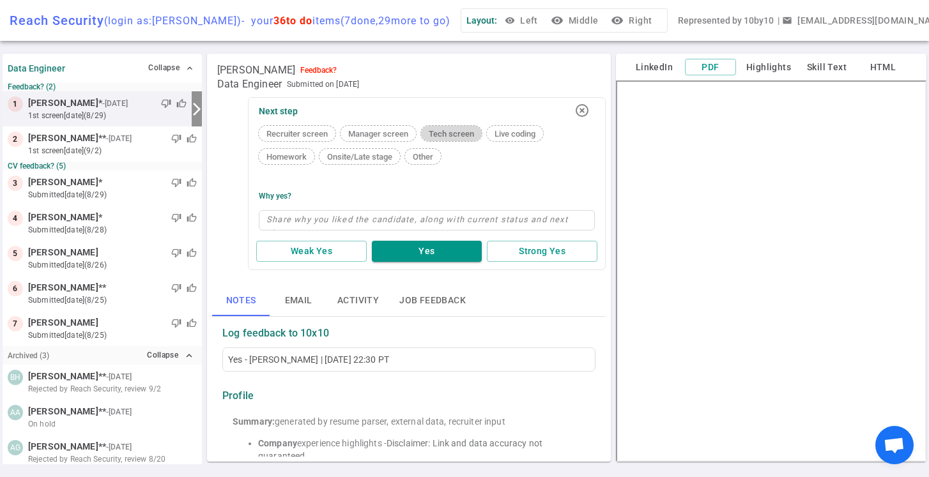
click at [449, 132] on span "Tech screen" at bounding box center [452, 134] width 56 height 10
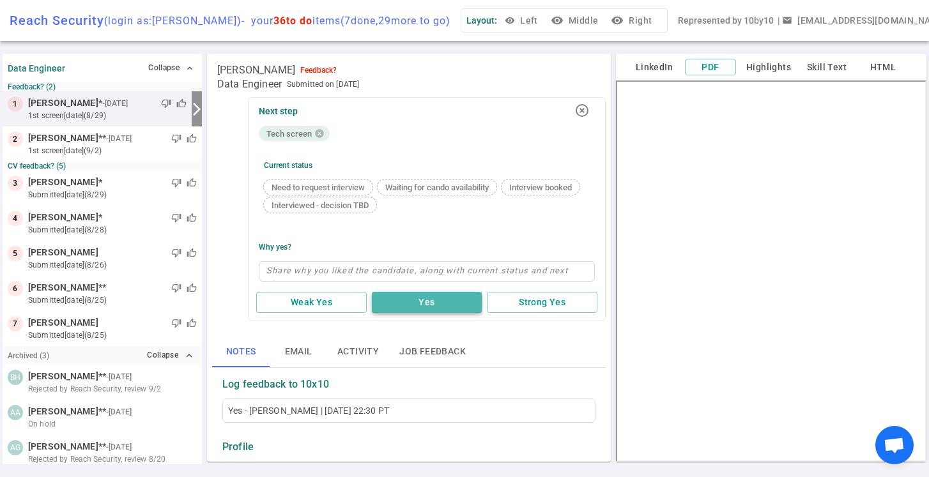
click at [427, 302] on button "Yes" at bounding box center [427, 302] width 111 height 21
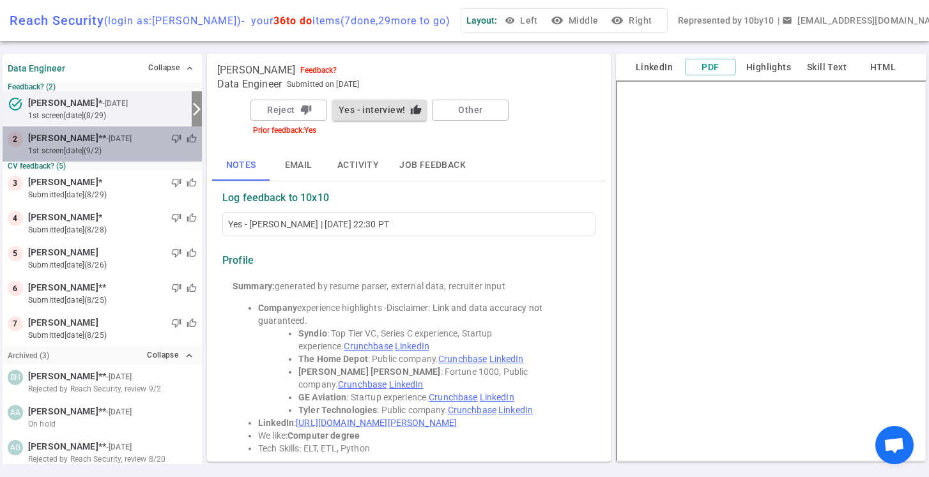
click at [124, 147] on small "1st Screen [DATE] (9/2)" at bounding box center [112, 151] width 169 height 12
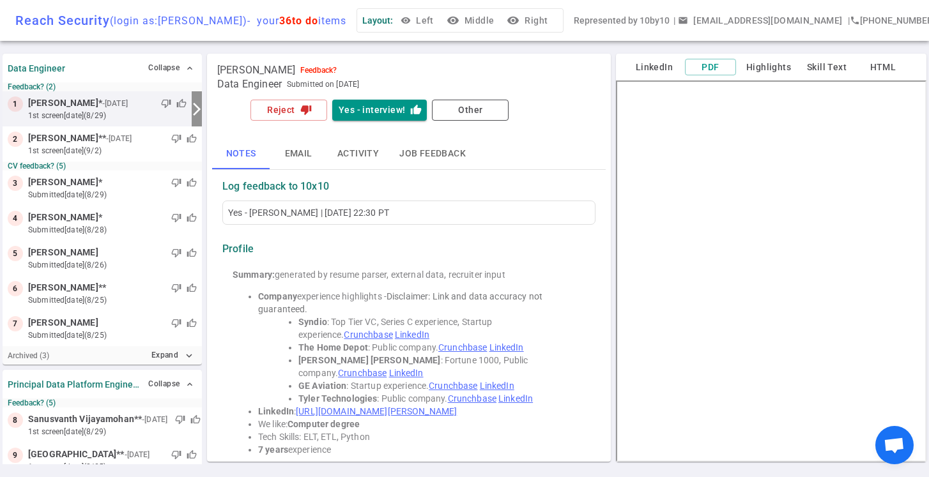
click at [106, 144] on small "- 20d ago" at bounding box center [119, 139] width 26 height 12
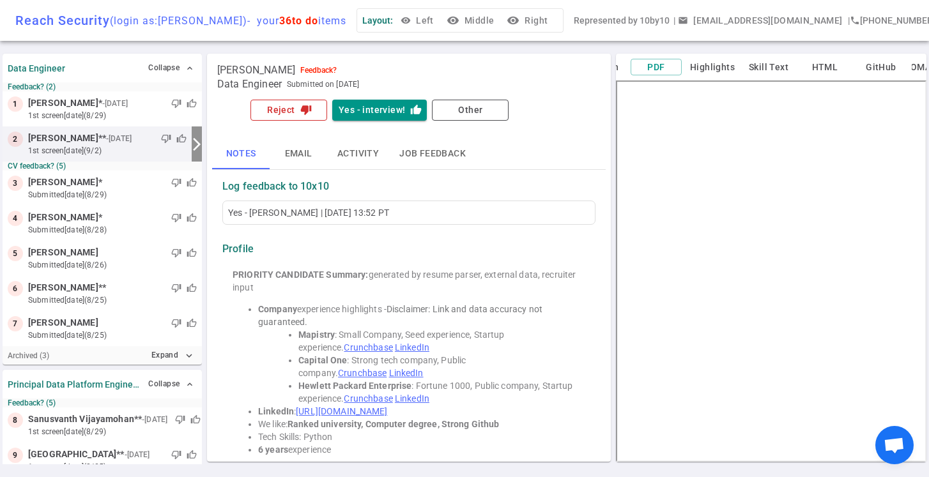
click at [293, 111] on button "Reject thumb_down" at bounding box center [289, 110] width 77 height 21
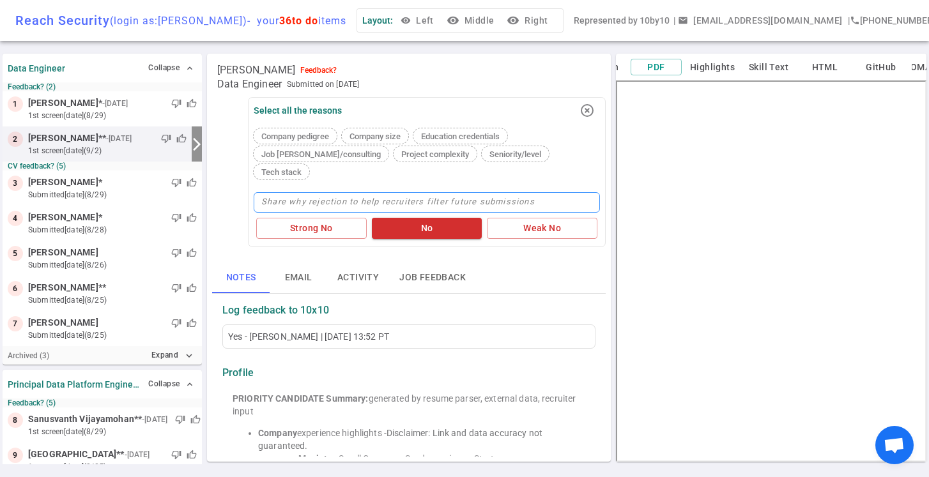
click at [340, 192] on textarea at bounding box center [427, 202] width 346 height 20
click at [321, 192] on textarea at bounding box center [427, 202] width 346 height 20
type textarea "D"
type textarea "Di"
type textarea "Did"
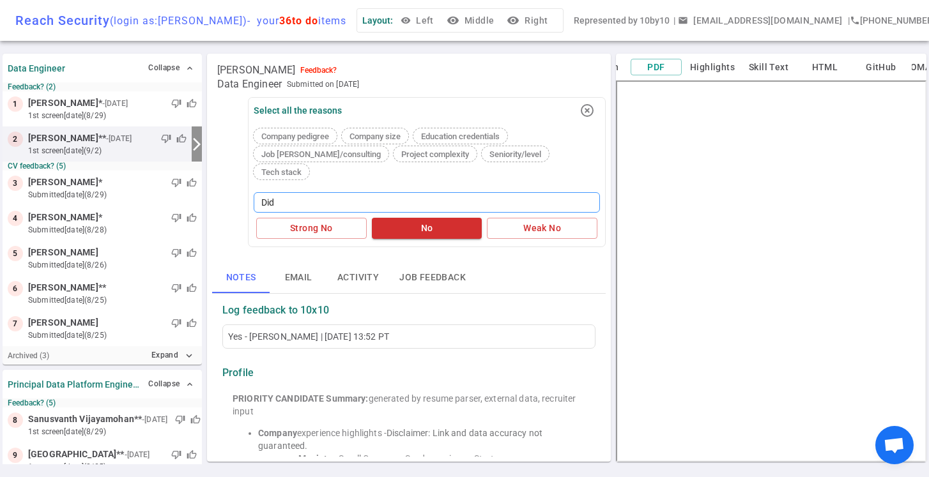
type textarea "Did"
type textarea "Did n"
type textarea "Did no"
type textarea "Did not"
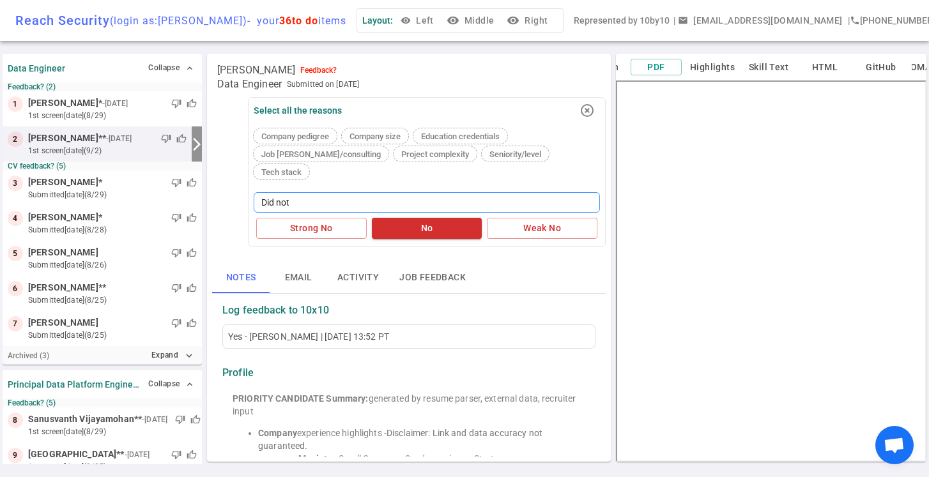
type textarea "Did not p"
type textarea "Did not pa"
type textarea "Did not pas"
type textarea "Did not pass"
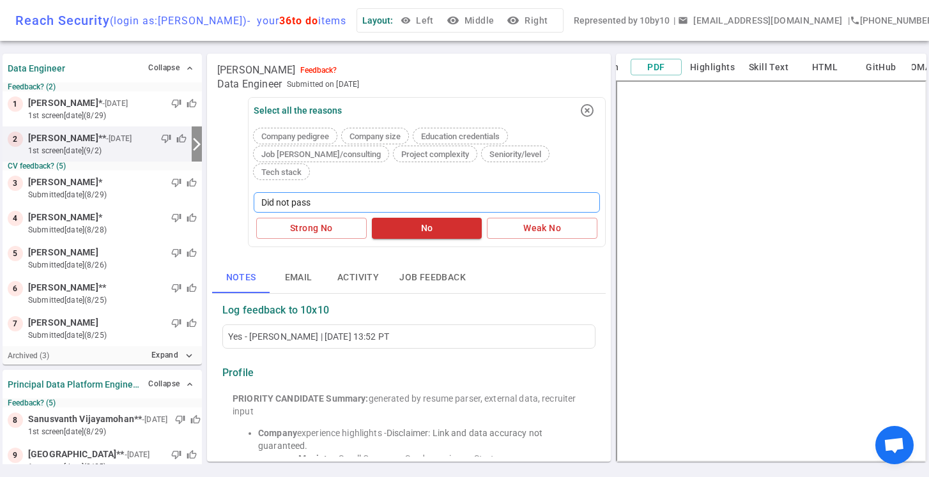
type textarea "Did not pass t"
type textarea "Did not pass th"
type textarea "Did not pass the"
type textarea "Did not pass the P"
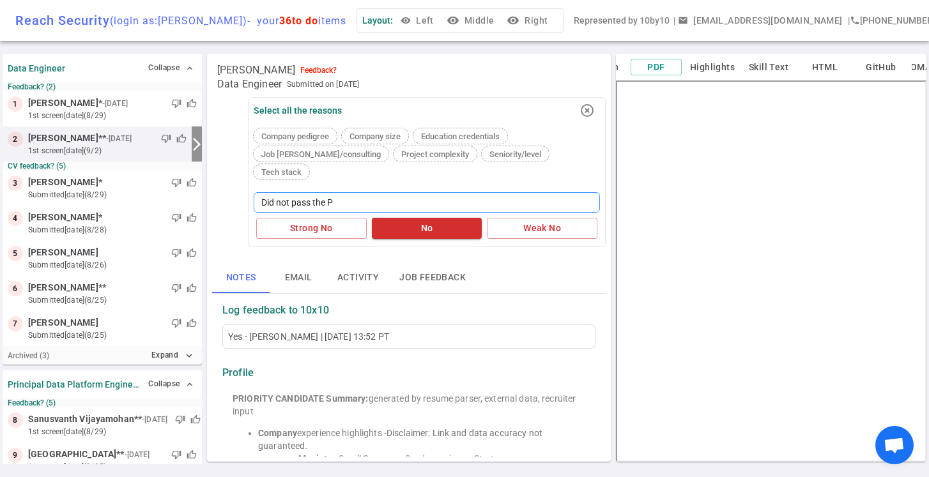
type textarea "Did not pass the Py"
type textarea "Did not pass the Pyt"
type textarea "Did not pass the Pyth"
type textarea "Did not pass the Pytho"
type textarea "Did not pass the Python"
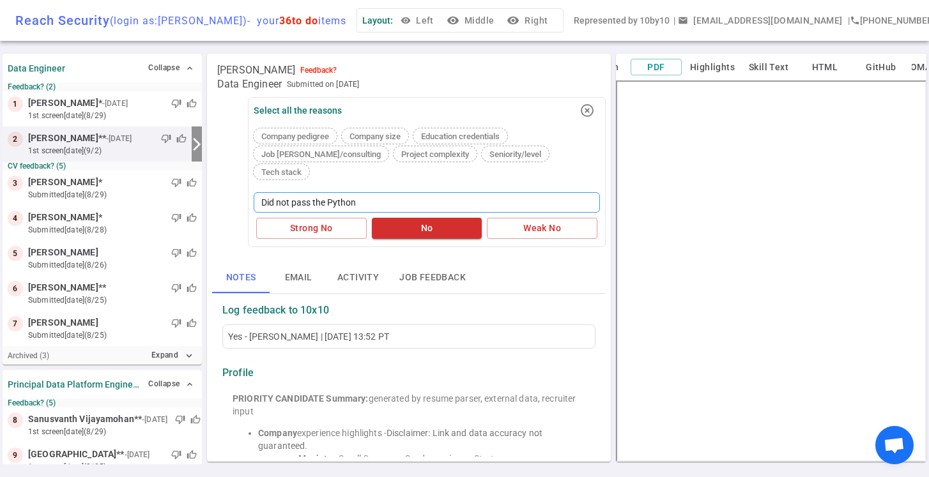
type textarea "Did not pass the Python"
type textarea "Did not pass the Python c"
type textarea "Did not pass the Python co"
type textarea "Did not pass the Python cod"
type textarea "Did not pass the Python codi"
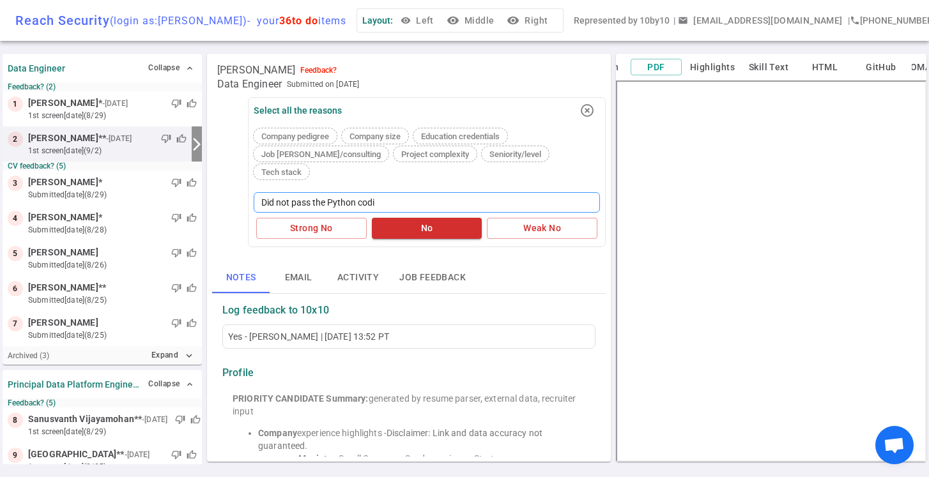
type textarea "Did not pass the Python codin"
type textarea "Did not pass the Python coding"
type textarea "Did not pass the Python coding s"
type textarea "Did not pass the Python coding sc"
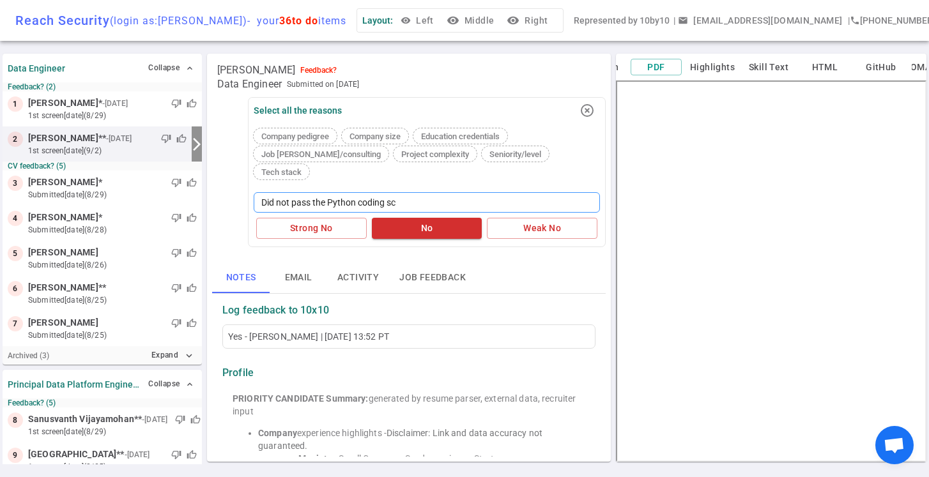
type textarea "Did not pass the Python coding scr"
type textarea "Did not pass the Python coding scre"
type textarea "Did not pass the Python coding scree"
type textarea "Did not pass the Python coding screen"
click at [407, 218] on button "No" at bounding box center [427, 228] width 111 height 21
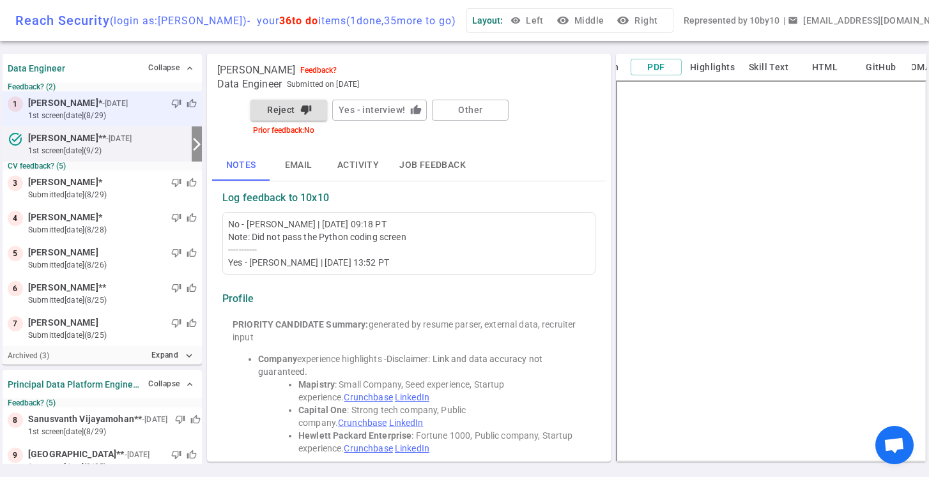
click at [114, 112] on small "1st Screen [DATE] (8/29)" at bounding box center [112, 116] width 169 height 12
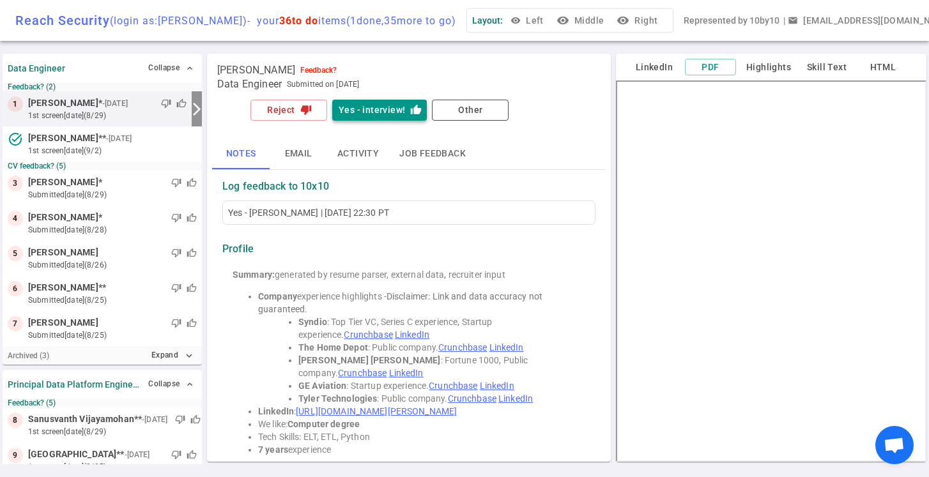
click at [385, 109] on button "Yes - interview! thumb_up" at bounding box center [379, 110] width 95 height 21
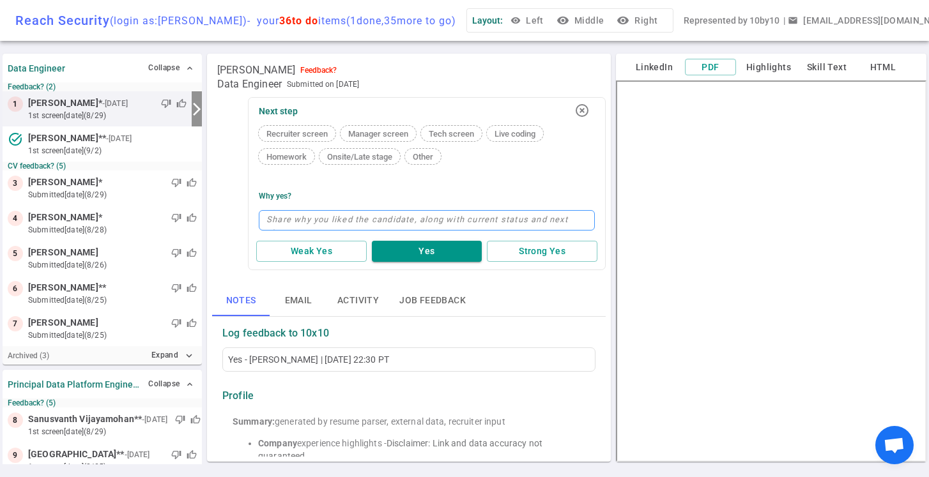
click at [294, 220] on textarea at bounding box center [427, 220] width 336 height 20
type textarea "M"
type textarea "Mo"
type textarea "Mov"
type textarea "Movi"
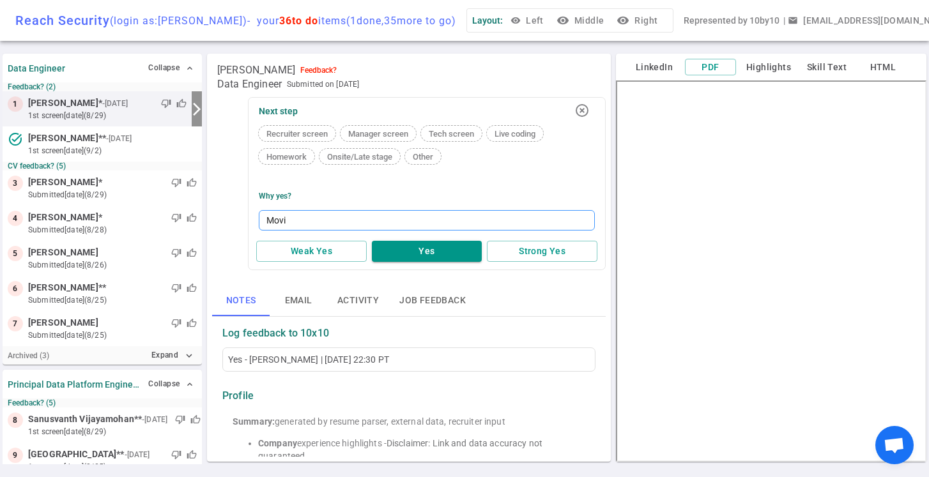
type textarea "Movin"
type textarea "Moving"
type textarea "Moving t"
type textarea "Moving ti"
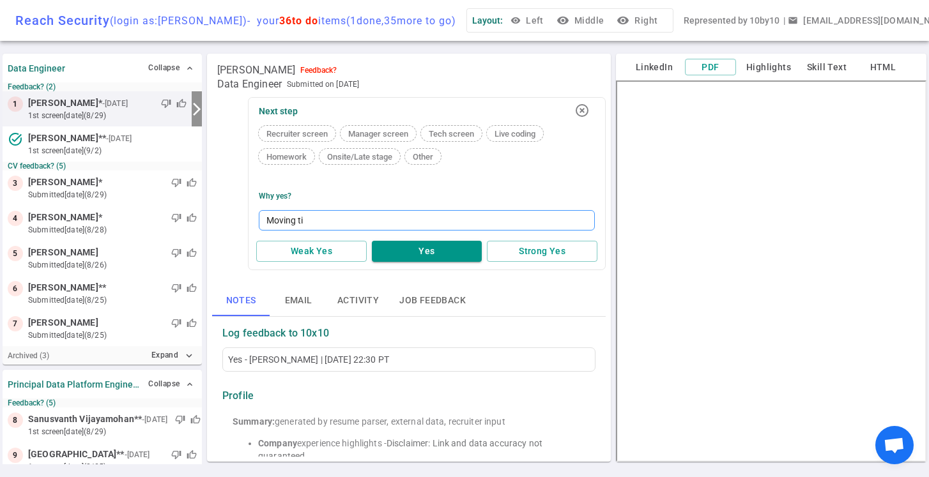
type textarea "Moving tio"
type textarea "Moving tio t"
type textarea "Moving tio te"
type textarea "Moving tio tec"
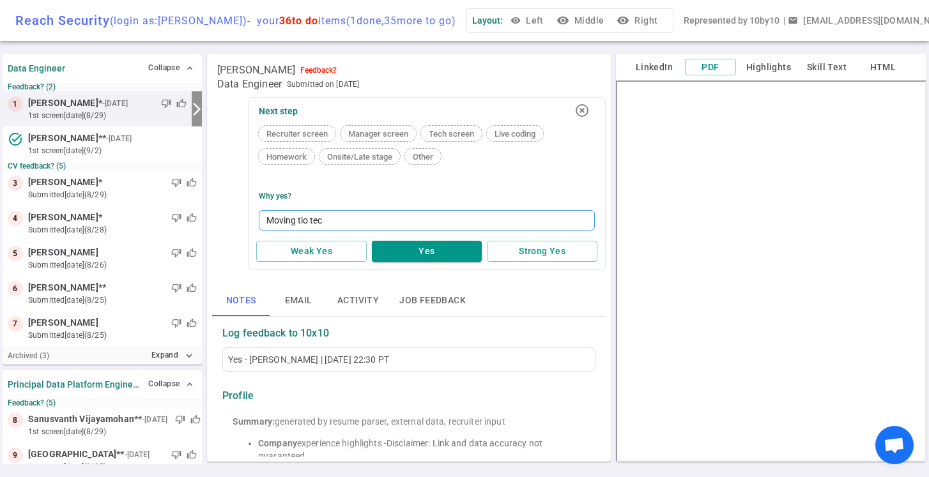
type textarea "Moving tio tech"
type textarea "Moving tio tech c"
type textarea "Moving tio tech co"
type textarea "Moving tio tech c"
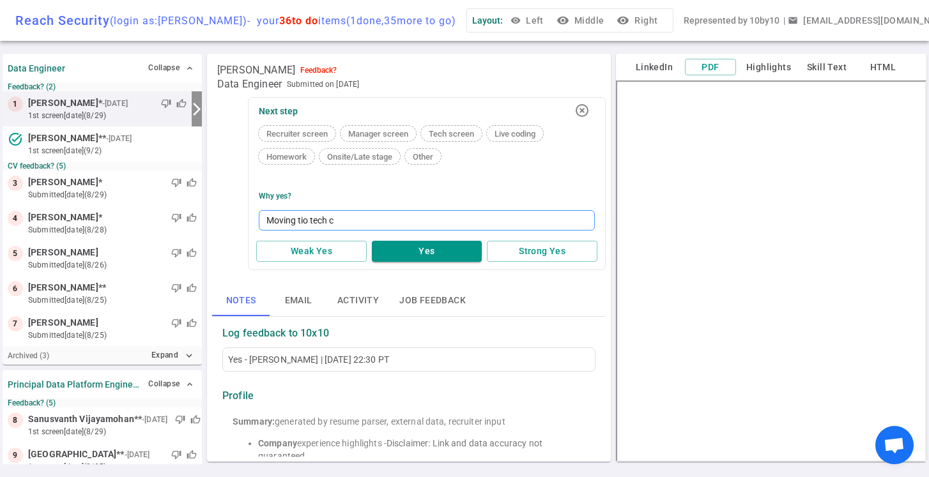
type textarea "Moving tio tech co"
type textarea "Moving tio tech cod"
type textarea "Moving tio tech codi"
type textarea "Moving tio tech codin"
type textarea "Moving tio tech coding"
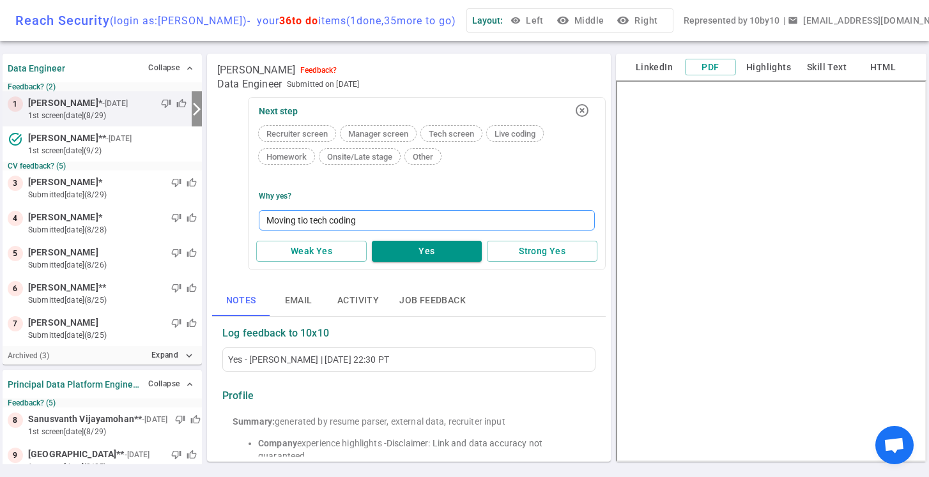
type textarea "Moving tio tech coding"
type textarea "Moving tio tech coding s"
type textarea "Moving tio tech coding sc"
type textarea "Moving tio tech coding scr"
type textarea "Moving tio tech coding scre"
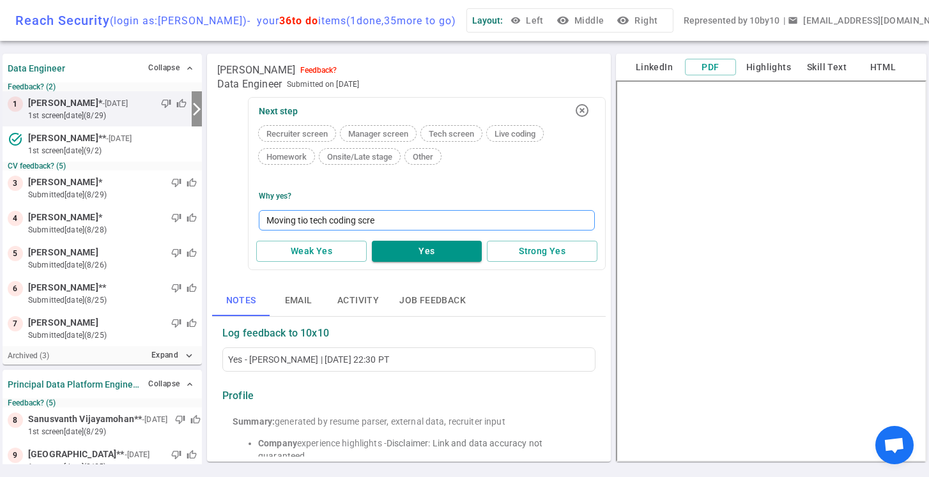
type textarea "Moving tio tech coding scree"
type textarea "Moving tio tech coding screen"
click at [307, 222] on textarea "Moving tio tech coding screen" at bounding box center [427, 220] width 336 height 20
type textarea "Moving ti tech coding screen"
type textarea "Moving t tech coding screen"
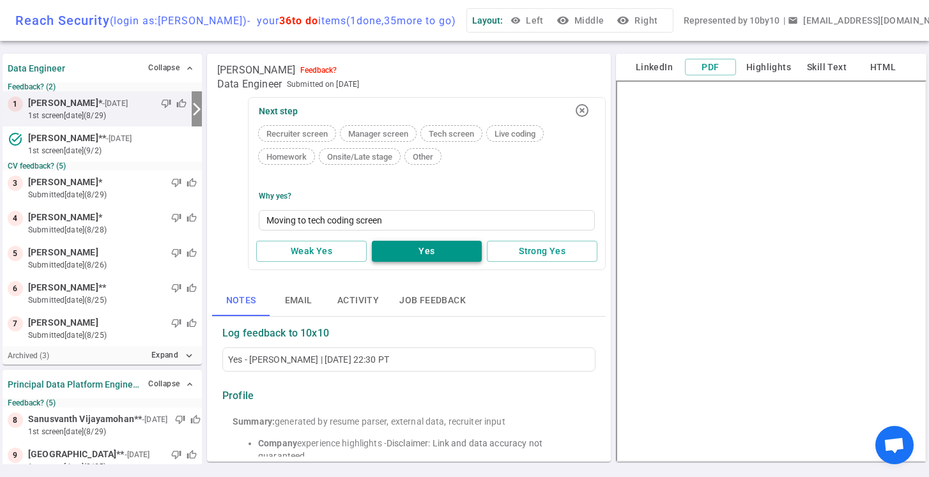
type textarea "Moving to tech coding screen"
click at [417, 251] on button "Yes" at bounding box center [427, 251] width 111 height 21
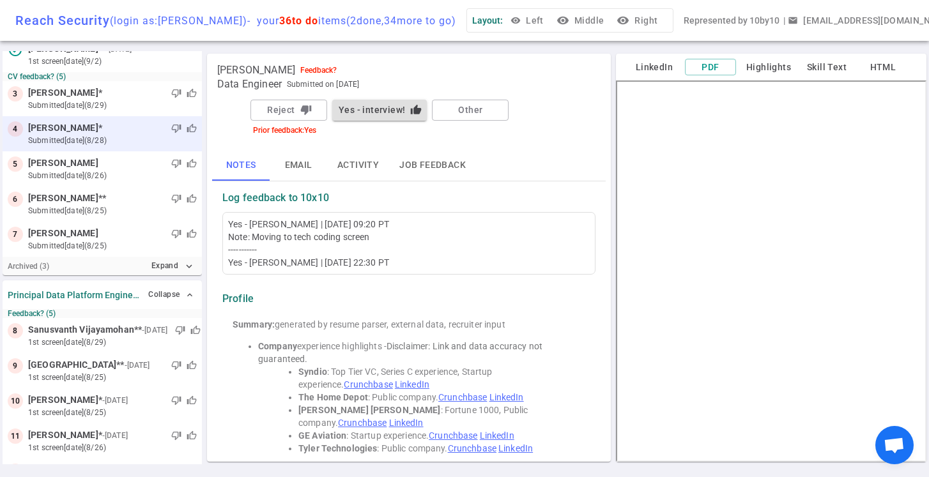
scroll to position [93, 0]
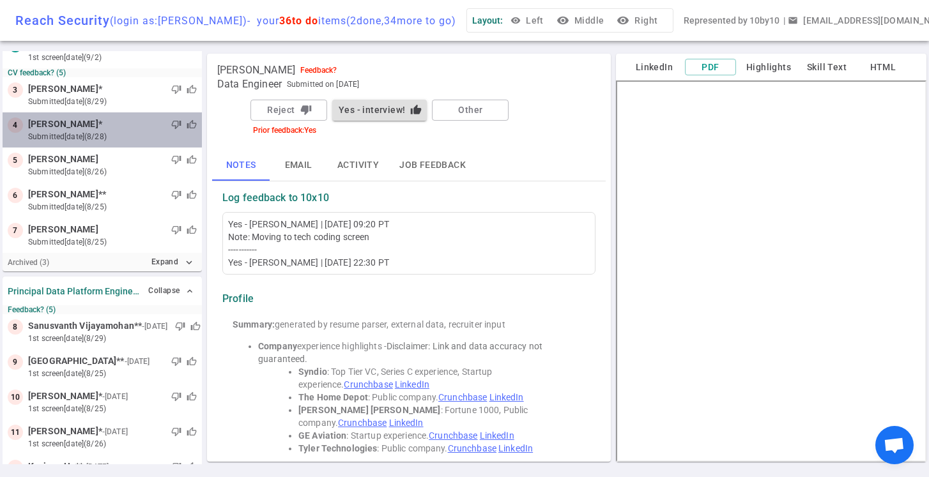
click at [64, 131] on small "submitted [DATE] (8/28)" at bounding box center [112, 137] width 169 height 12
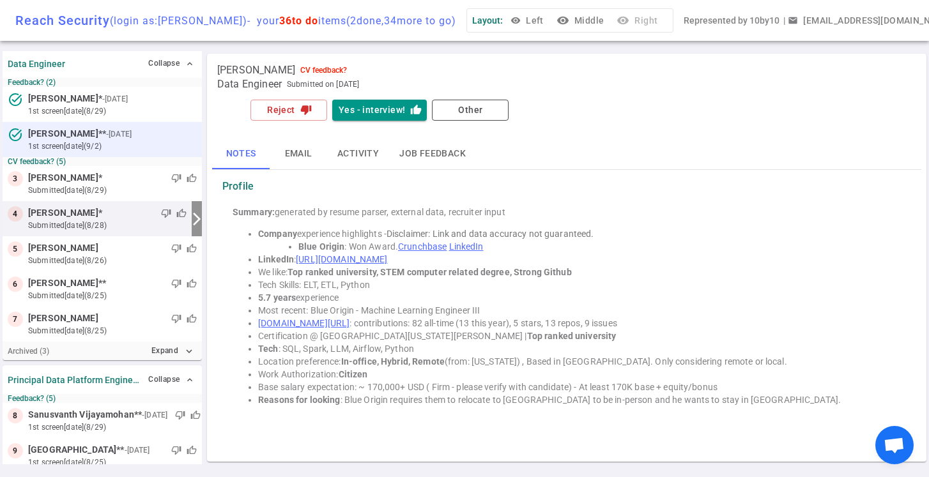
scroll to position [0, 0]
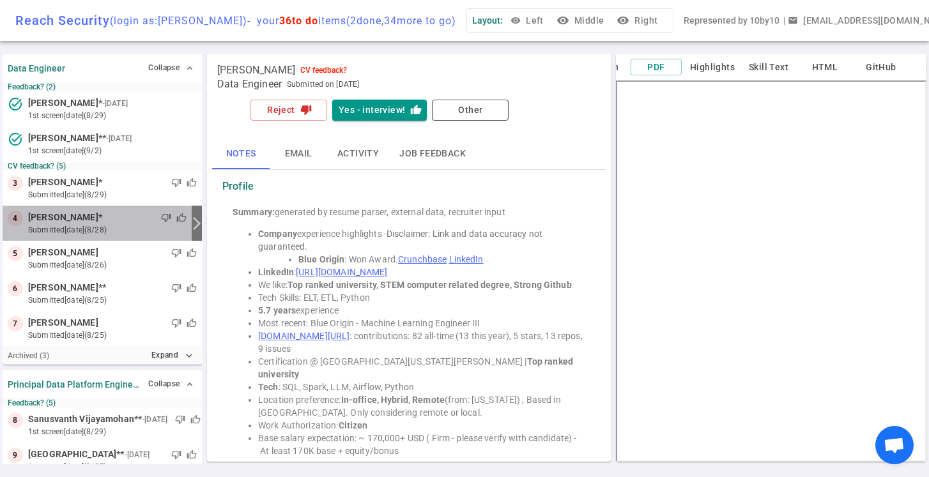
click at [101, 226] on small "submitted [DATE] (8/28)" at bounding box center [107, 230] width 158 height 12
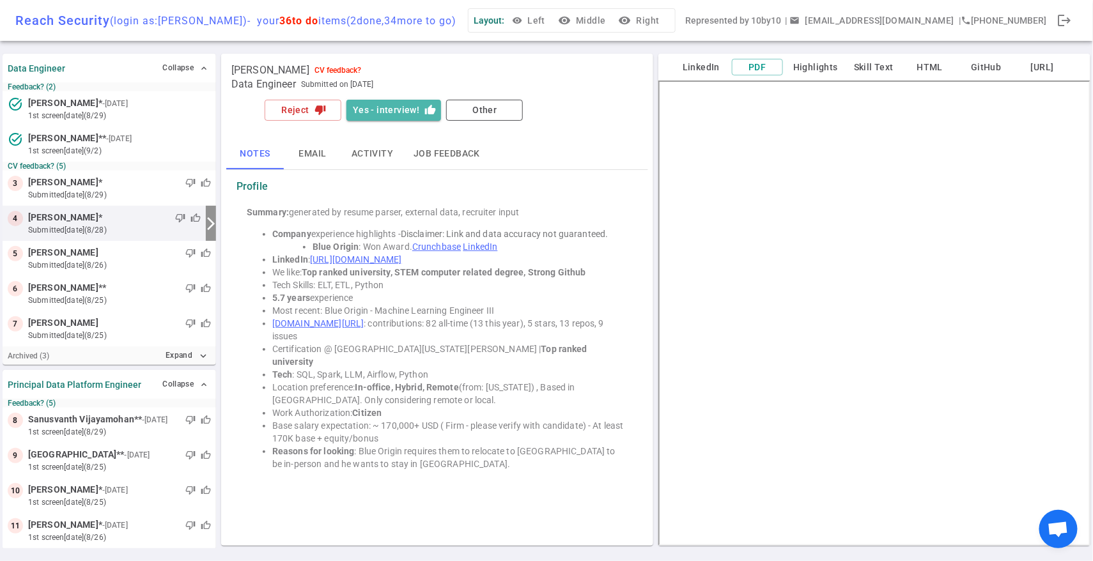
click at [395, 109] on button "Yes - interview! thumb_up" at bounding box center [393, 110] width 95 height 21
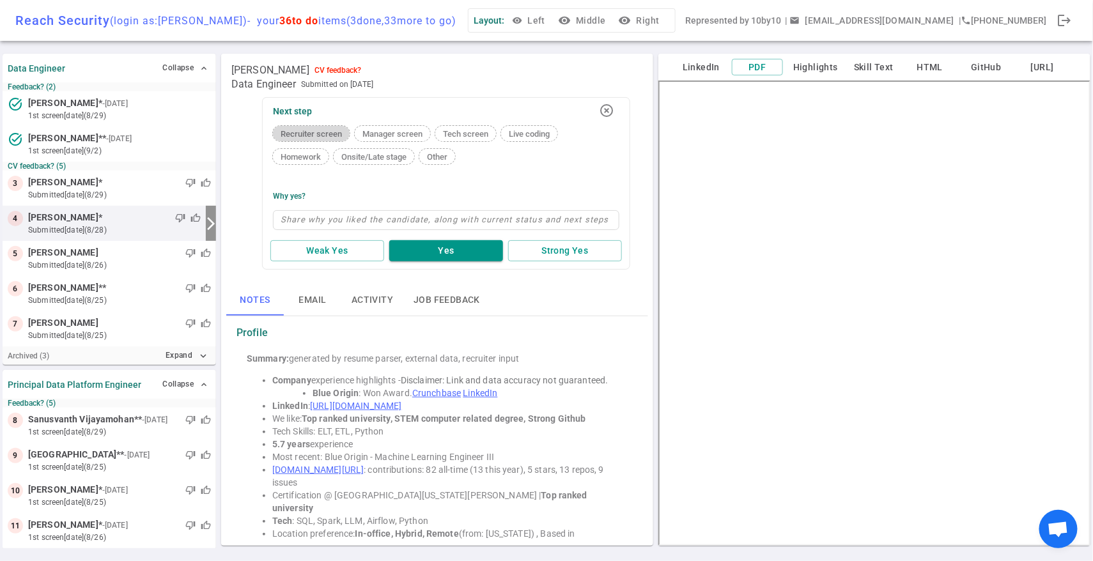
click at [327, 134] on span "Recruiter screen" at bounding box center [311, 134] width 72 height 10
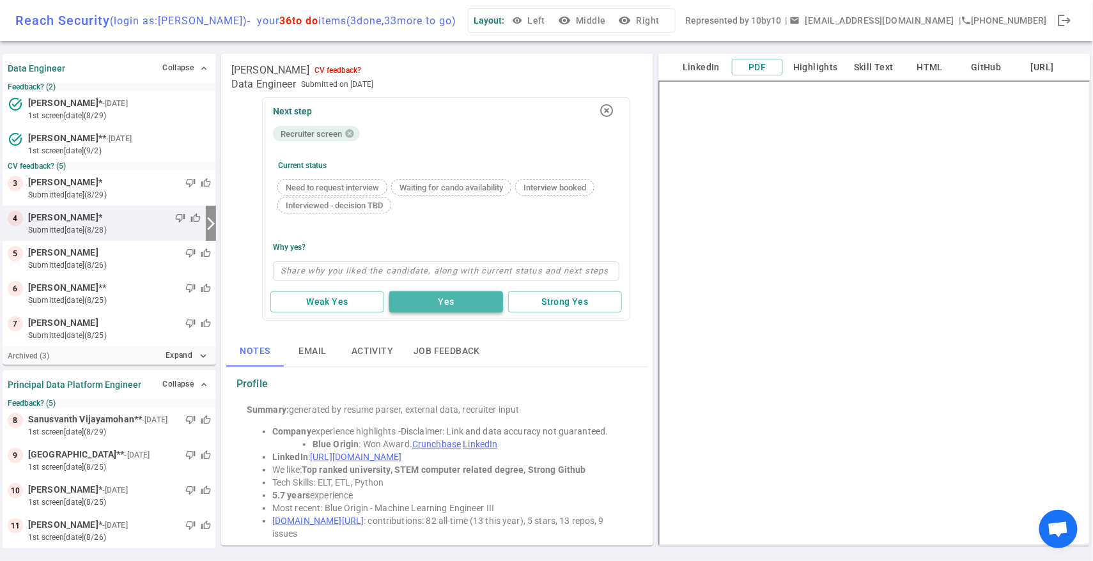
click at [428, 295] on button "Yes" at bounding box center [446, 301] width 114 height 21
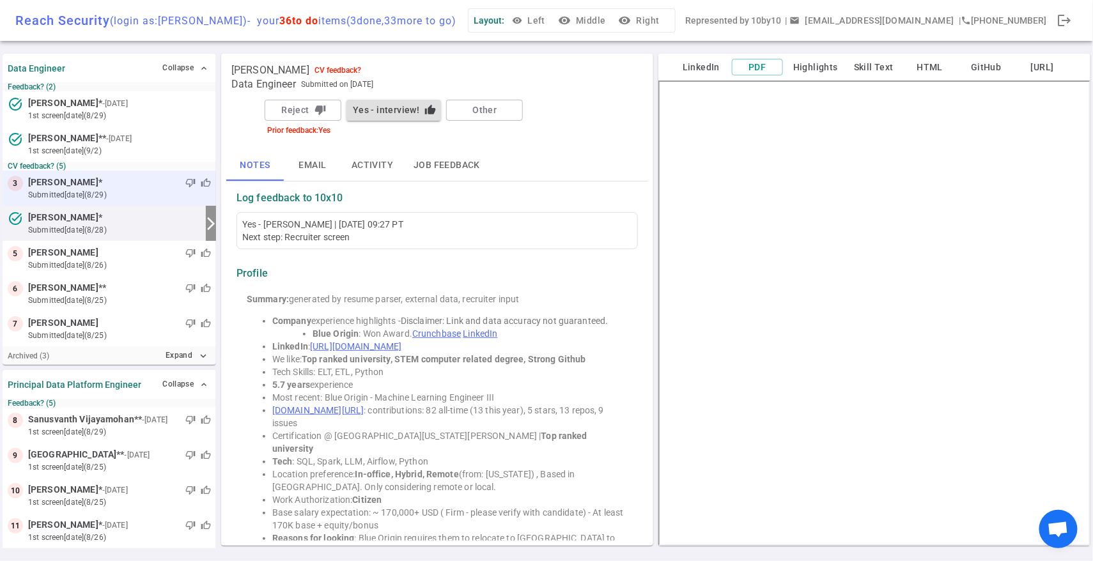
click at [109, 193] on small "submitted [DATE] (8/29)" at bounding box center [119, 195] width 183 height 12
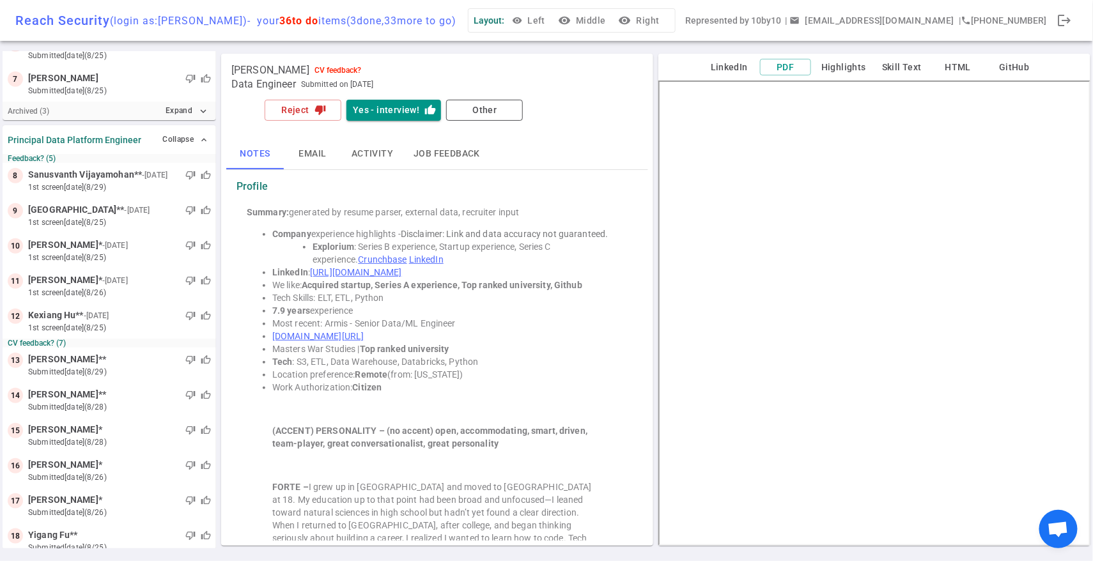
scroll to position [246, 0]
click at [87, 167] on span "Sanusvanth Vijayamohan" at bounding box center [81, 173] width 106 height 13
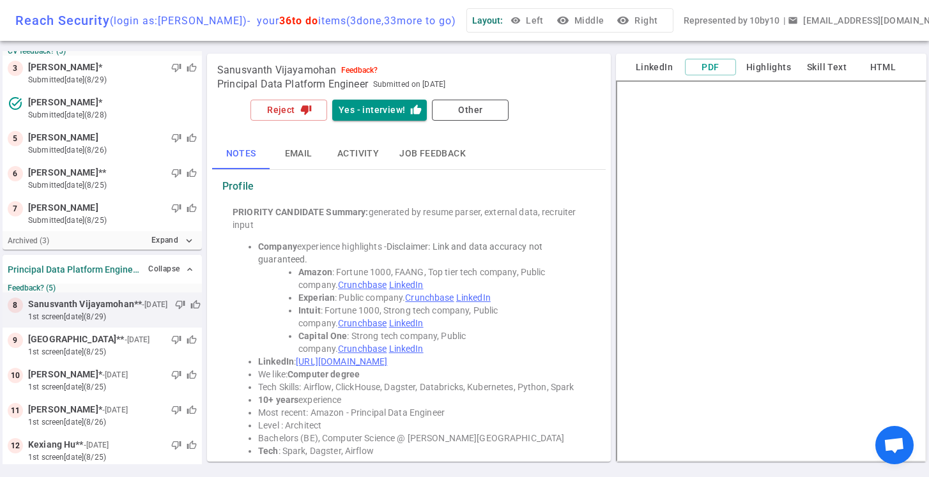
scroll to position [0, 0]
click at [375, 115] on button "Yes - interview! thumb_up" at bounding box center [379, 110] width 95 height 21
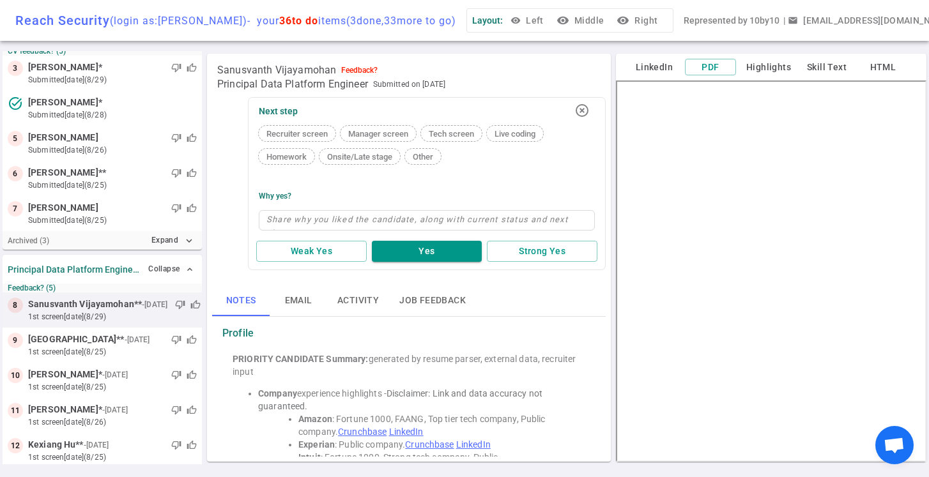
click at [450, 135] on span "Tech screen" at bounding box center [452, 134] width 56 height 10
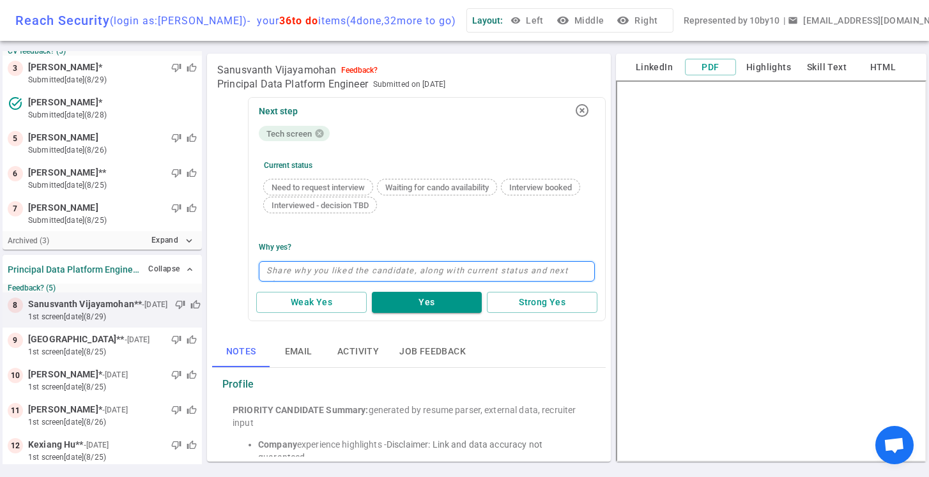
click at [285, 275] on textarea at bounding box center [427, 271] width 336 height 20
type textarea "S"
type textarea "St"
type textarea "Str"
type textarea "Stro"
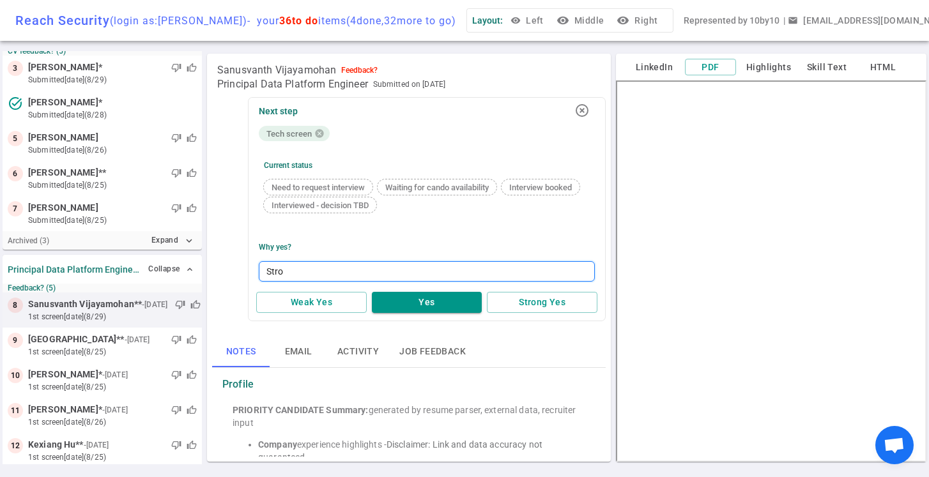
type textarea "Stron"
type textarea "Strong"
type textarea "Strong c"
type textarea "Strong ca"
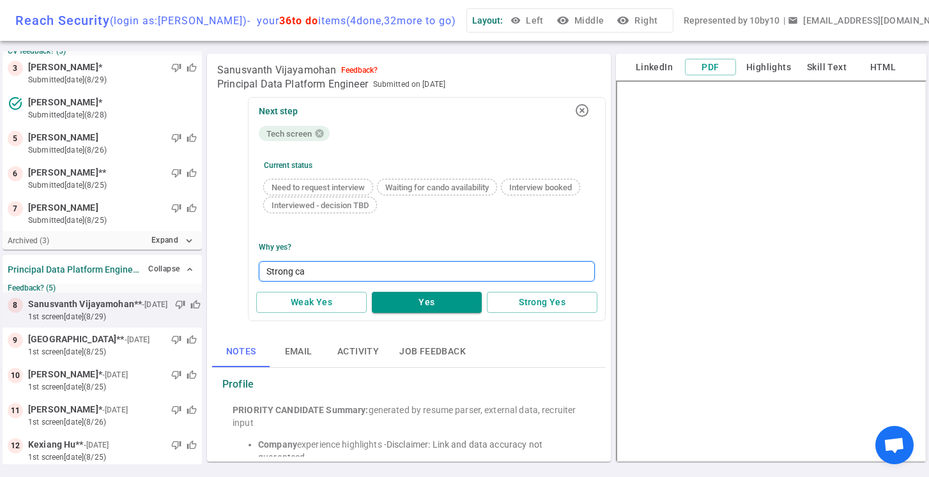
type textarea "Strong can"
type textarea "Strong cand"
type textarea "Strong candi"
type textarea "Strong candid"
type textarea "Strong candida"
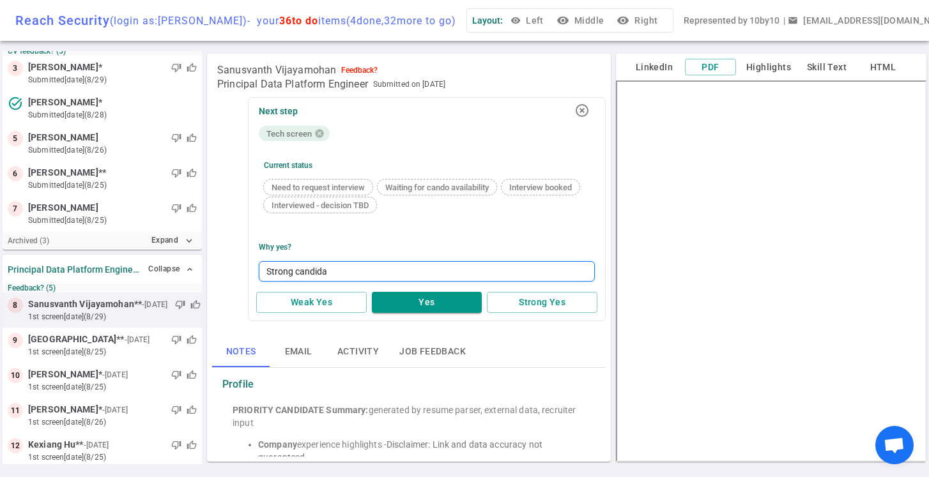
type textarea "Strong candidat"
type textarea "Strong candidate"
type textarea "Strong candidate,"
type textarea "Strong candidate, g"
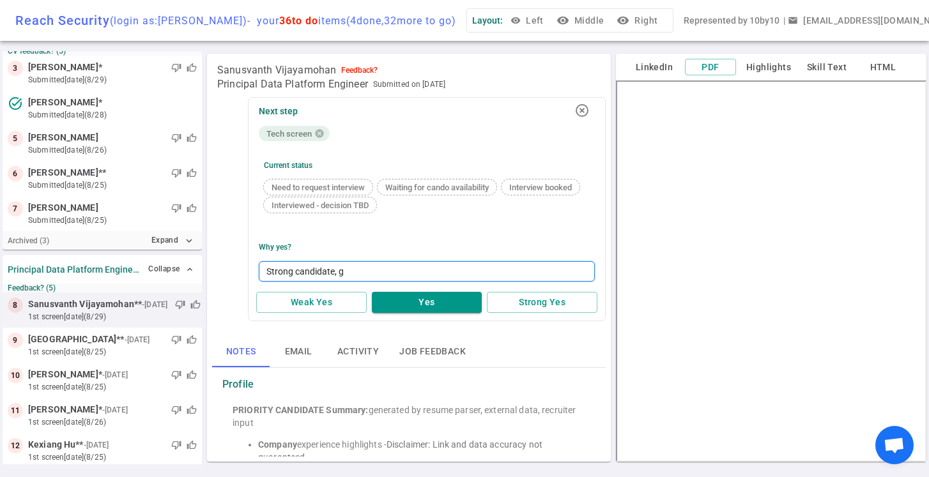
type textarea "Strong candidate, go"
type textarea "Strong candidate, goo"
type textarea "Strong candidate, good"
type textarea "Strong candidate, good m"
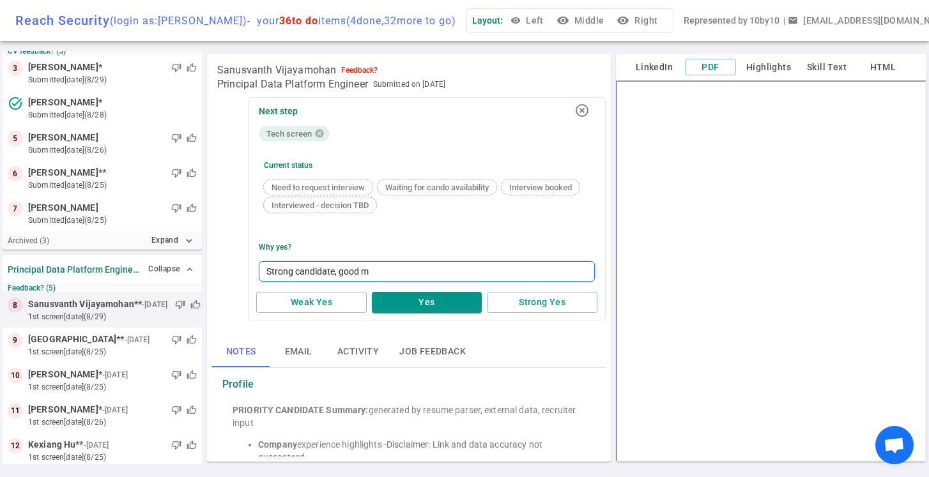
type textarea "Strong candidate, good mo"
type textarea "Strong candidate, good mot"
type textarea "Strong candidate, good moti"
type textarea "Strong candidate, good motiv"
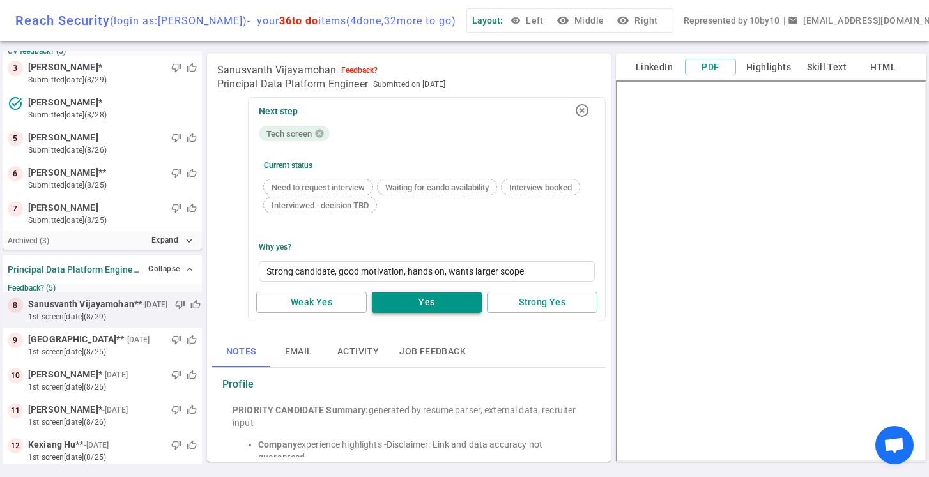
click at [424, 305] on button "Yes" at bounding box center [427, 302] width 111 height 21
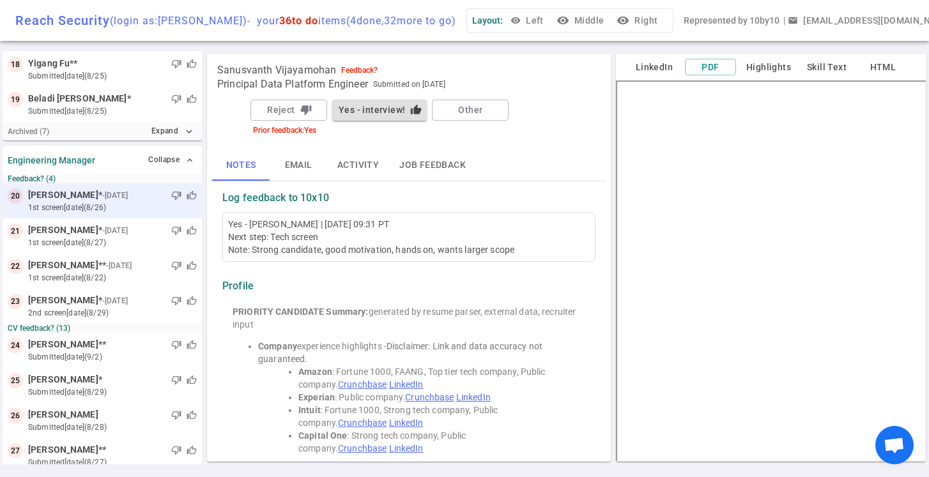
scroll to position [720, 0]
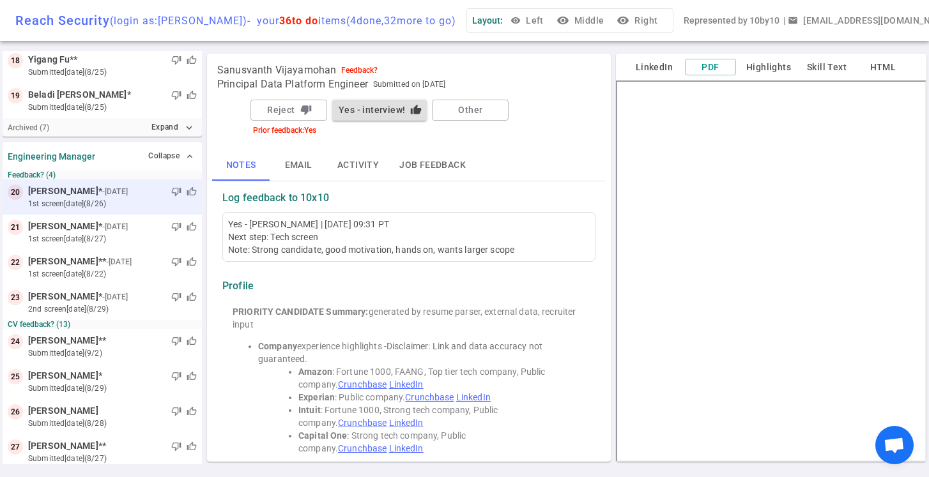
click at [128, 200] on small "1st Screen 8d ago (8/26)" at bounding box center [112, 204] width 169 height 12
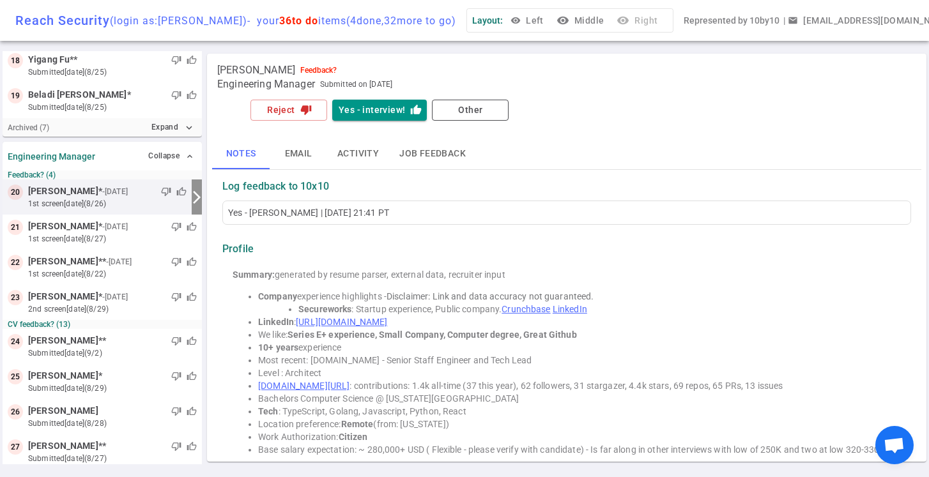
scroll to position [660, 0]
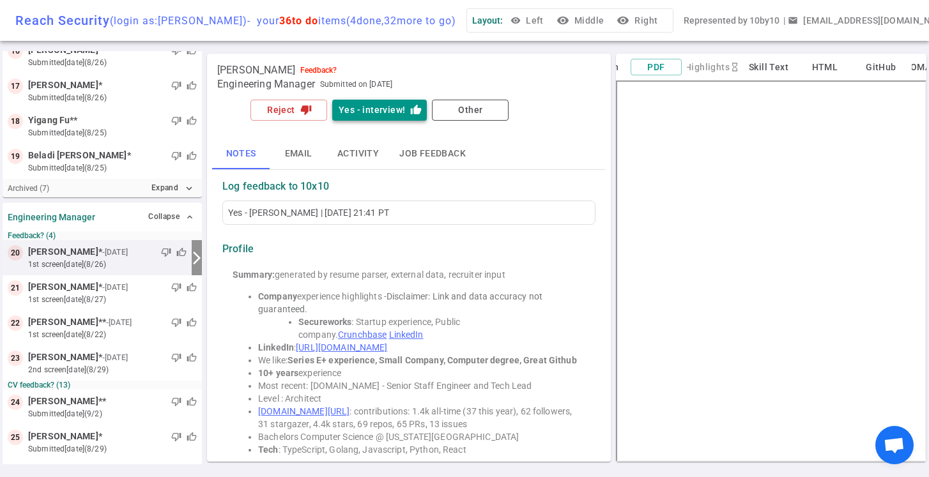
click at [379, 112] on button "Yes - interview! thumb_up" at bounding box center [379, 110] width 95 height 21
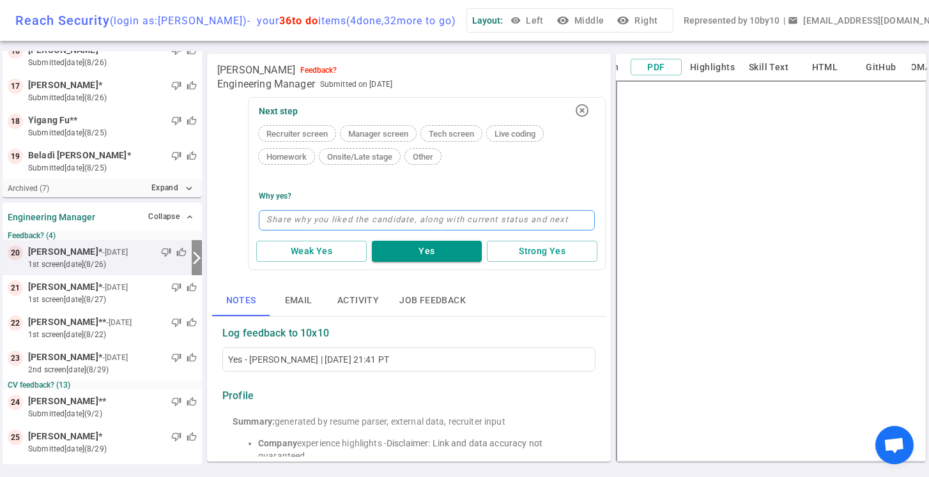
click at [277, 222] on textarea at bounding box center [427, 220] width 336 height 20
click at [427, 247] on button "Yes" at bounding box center [427, 251] width 111 height 21
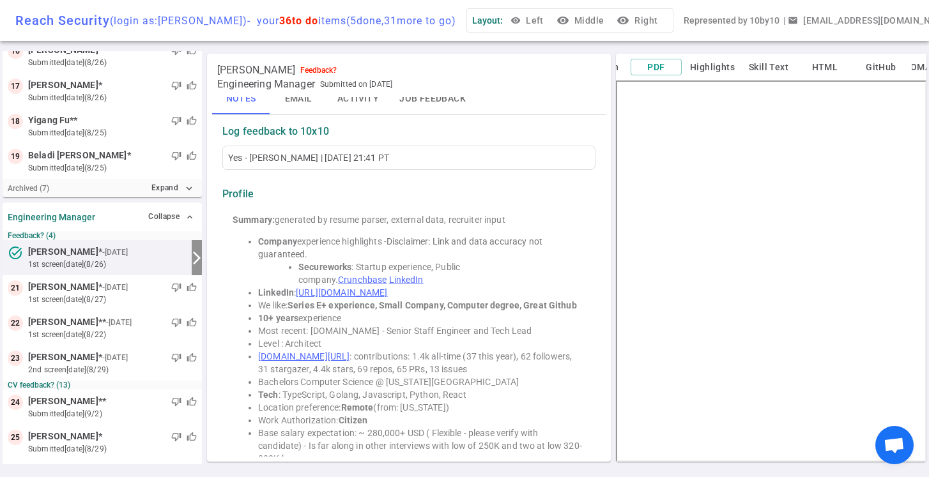
scroll to position [73, 0]
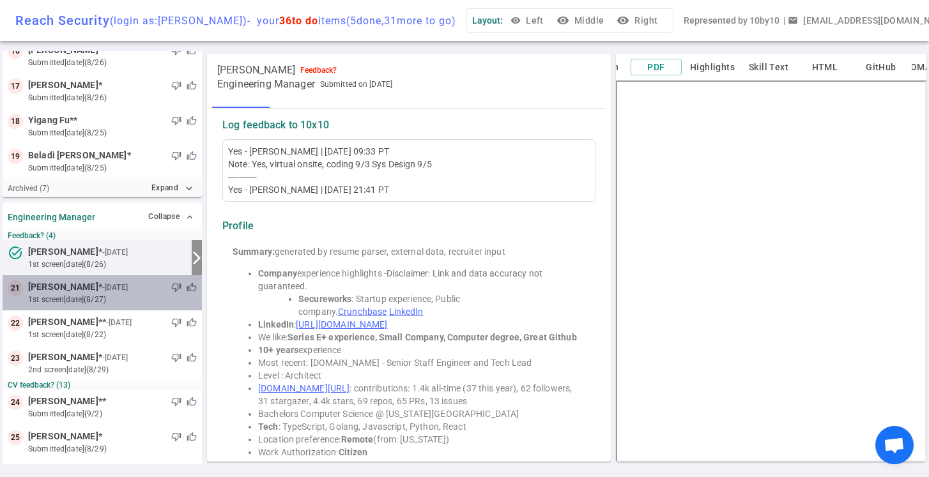
click at [109, 295] on small "1st Screen 7d ago (8/27)" at bounding box center [112, 300] width 169 height 12
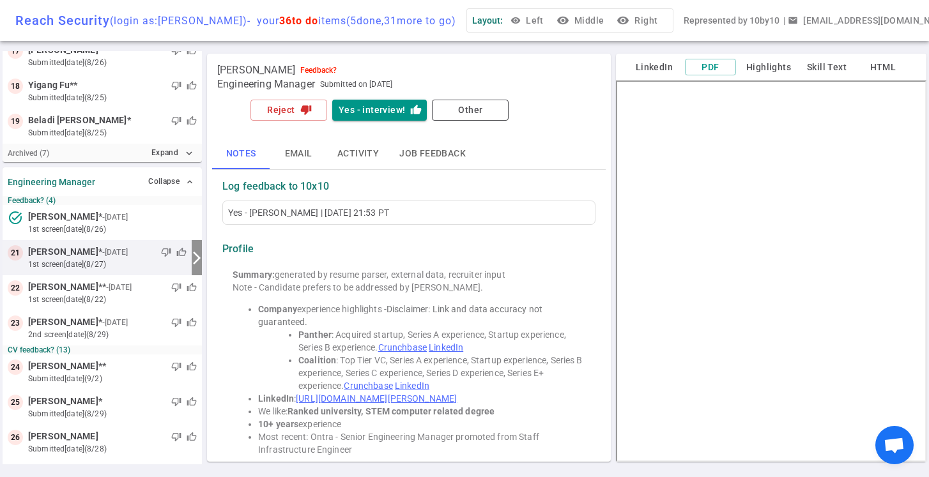
scroll to position [0, 0]
click at [380, 114] on button "Yes - interview! thumb_up" at bounding box center [379, 110] width 95 height 21
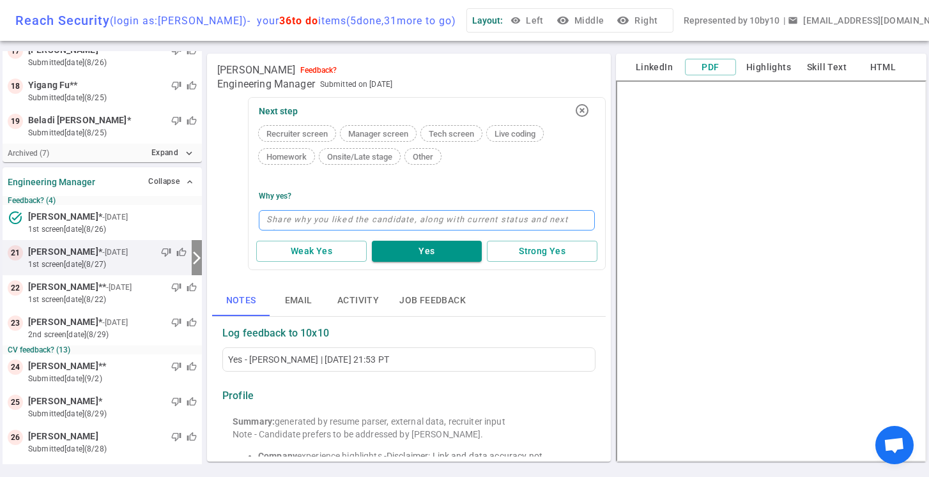
click at [294, 224] on textarea at bounding box center [427, 220] width 336 height 20
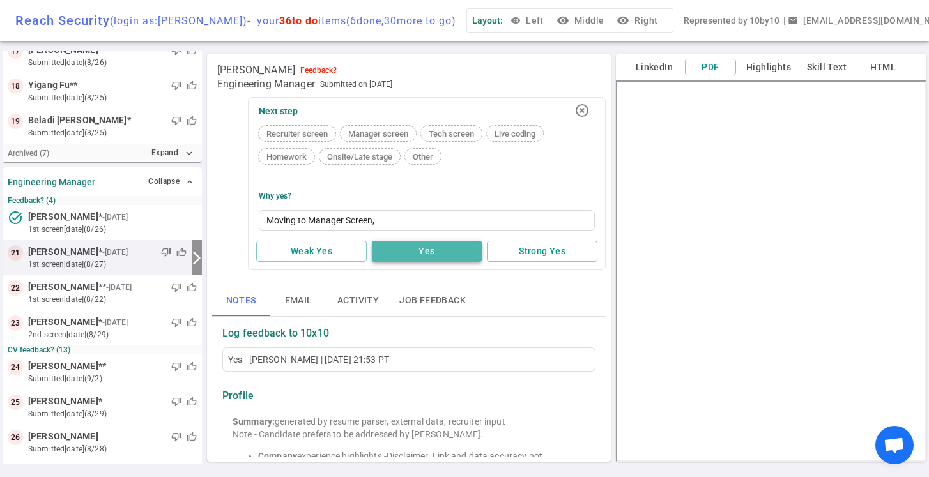
click at [420, 249] on button "Yes" at bounding box center [427, 251] width 111 height 21
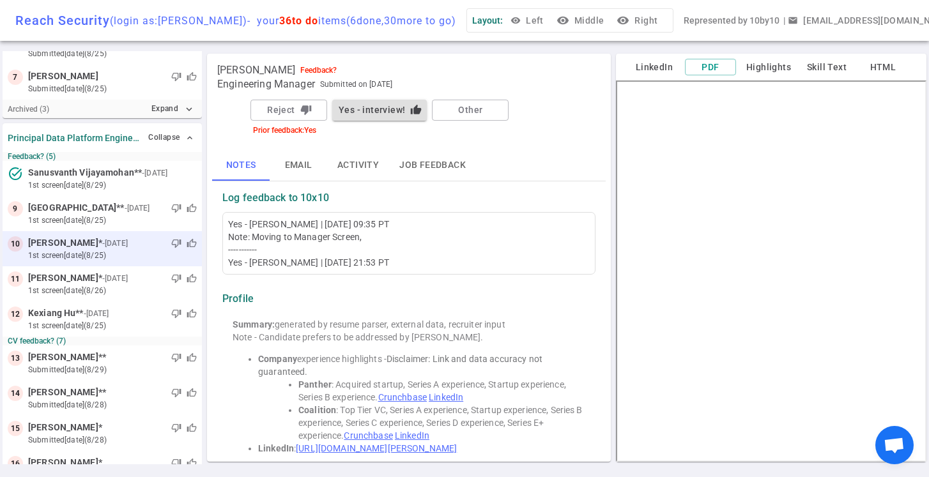
scroll to position [249, 0]
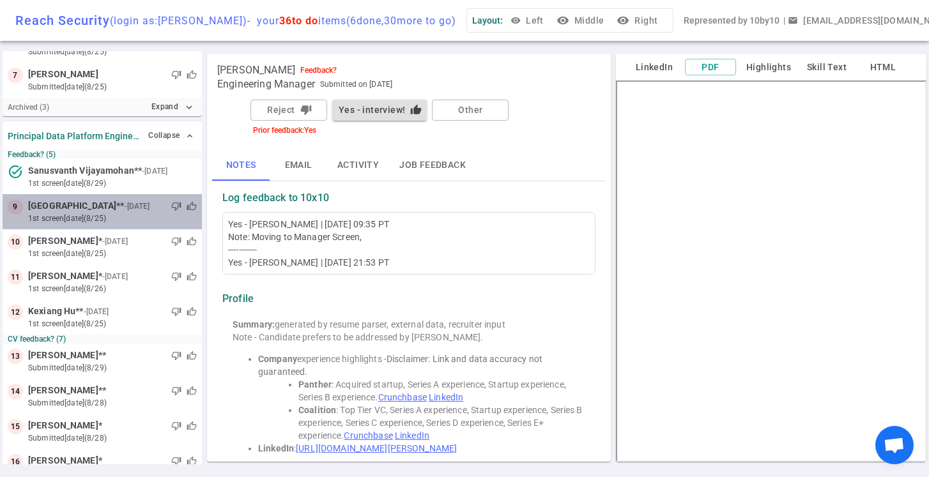
click at [88, 220] on small "1st Screen [DATE] (8/25)" at bounding box center [112, 219] width 169 height 12
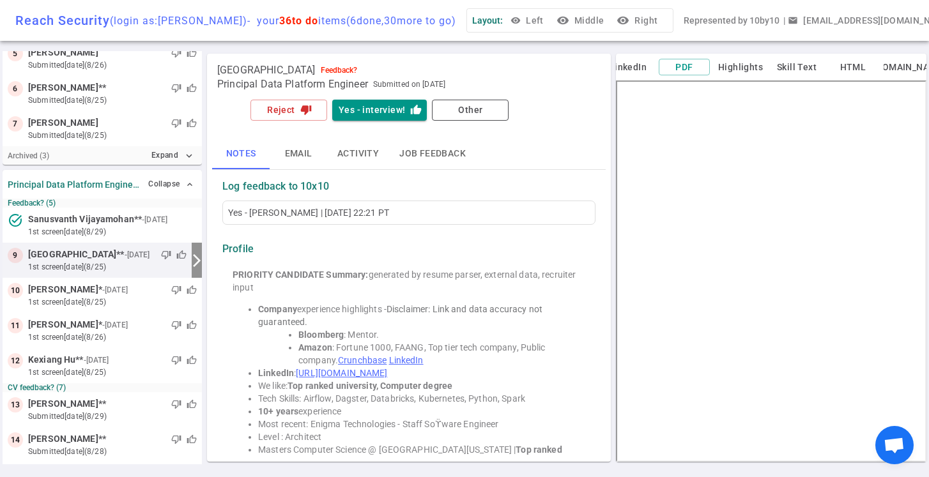
scroll to position [204, 0]
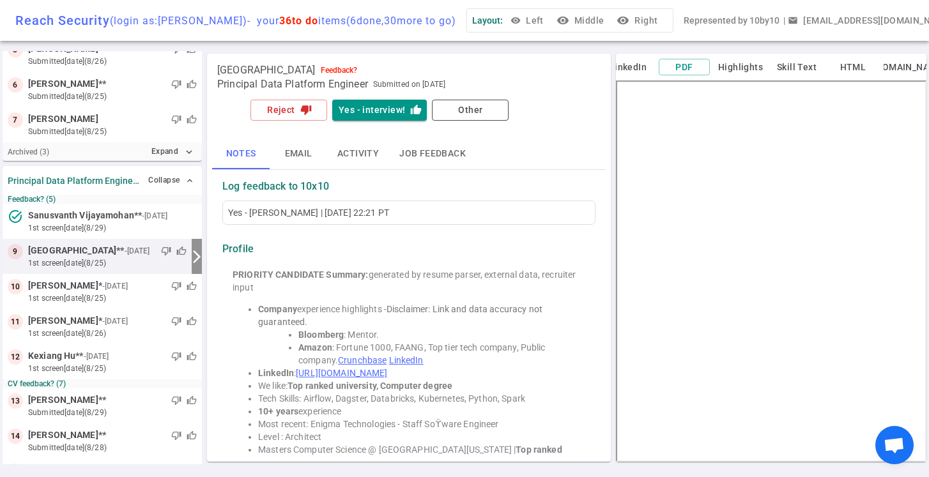
click at [114, 222] on span "Sanusvanth Vijayamohan" at bounding box center [81, 215] width 106 height 13
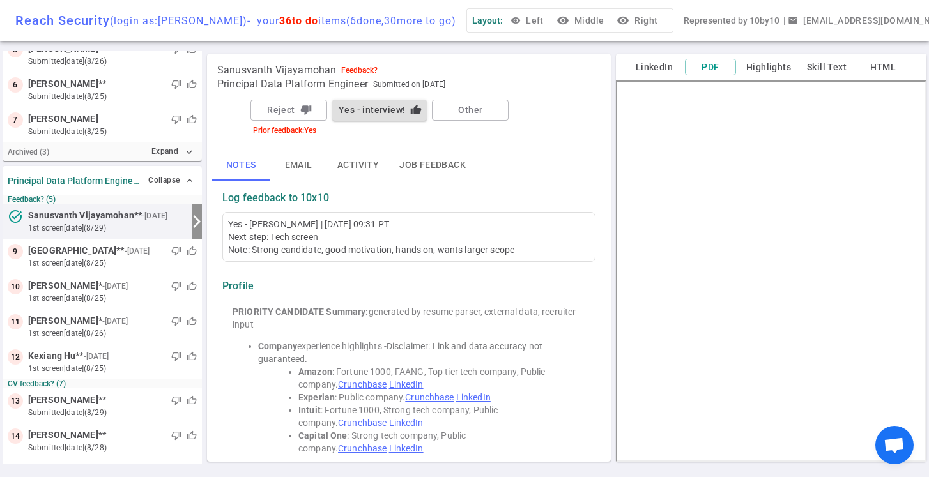
scroll to position [167, 0]
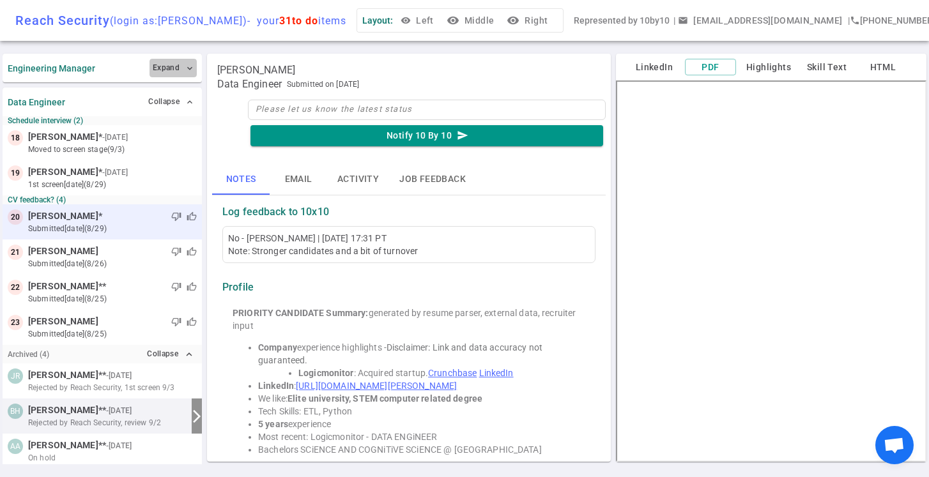
click at [182, 71] on button "Expand expand_more" at bounding box center [173, 68] width 47 height 19
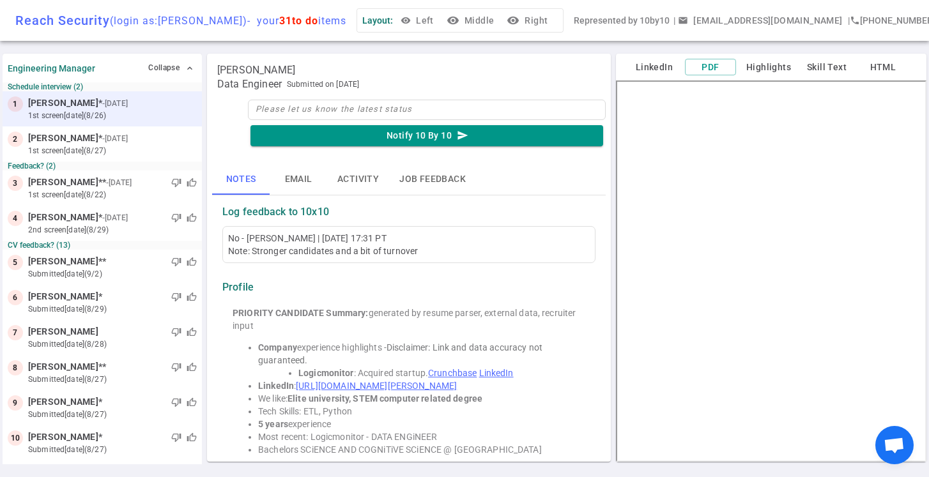
click at [130, 109] on div at bounding box center [163, 103] width 66 height 13
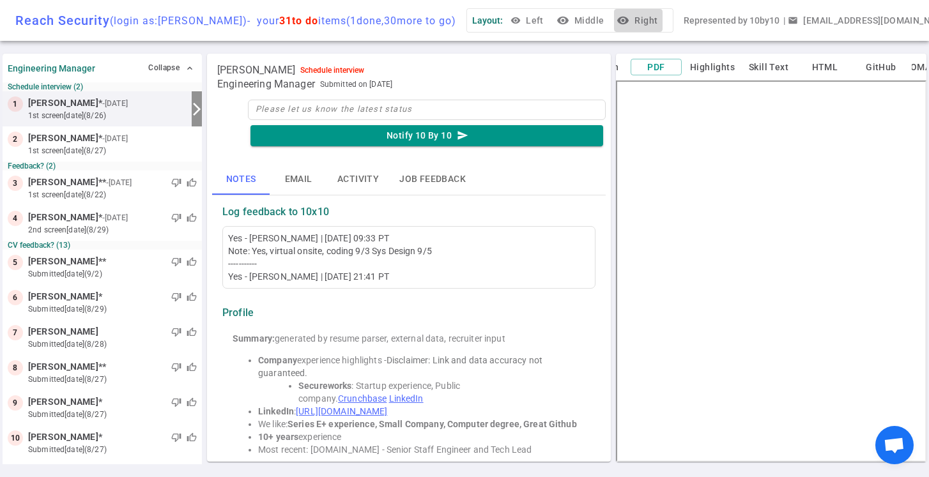
click at [550, 26] on div "Layout: visibility Left visibility Middle visibility Right" at bounding box center [570, 20] width 207 height 25
click at [663, 22] on button "visibility Right" at bounding box center [638, 21] width 49 height 24
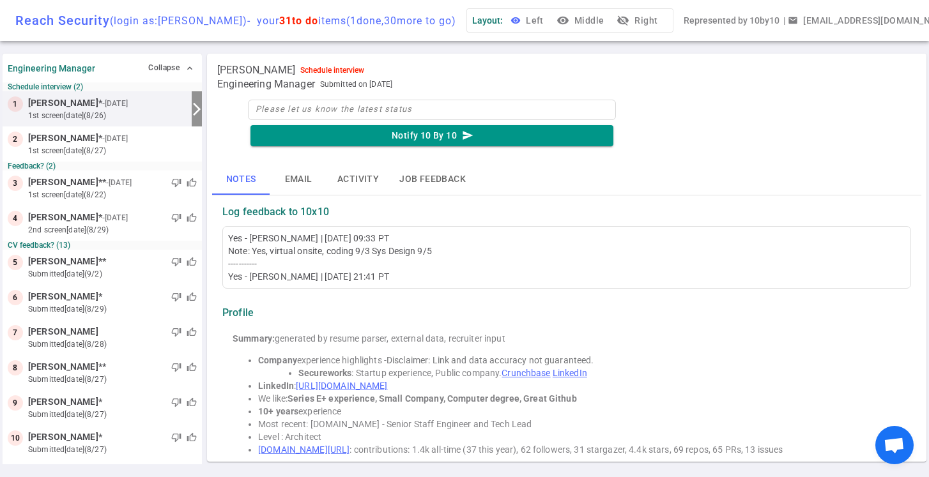
click at [539, 24] on button "visibility Left" at bounding box center [528, 21] width 41 height 24
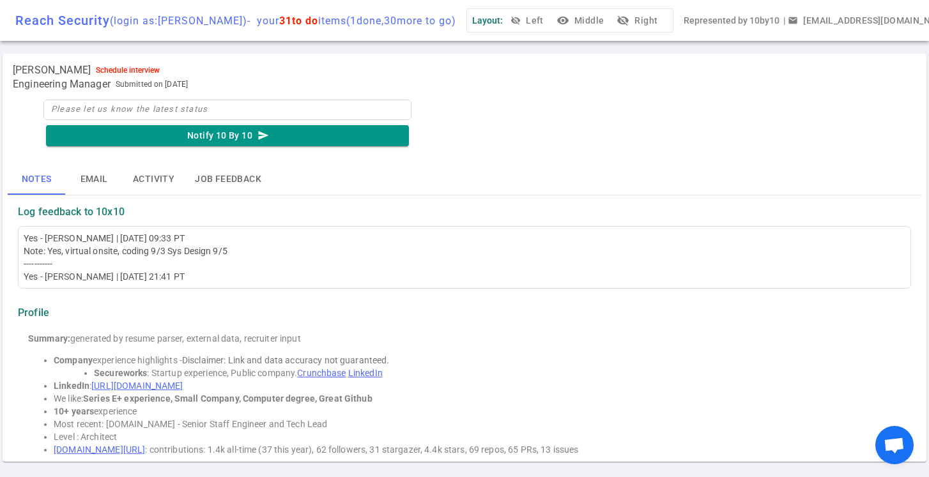
click at [600, 26] on button "visibility Middle" at bounding box center [581, 21] width 55 height 24
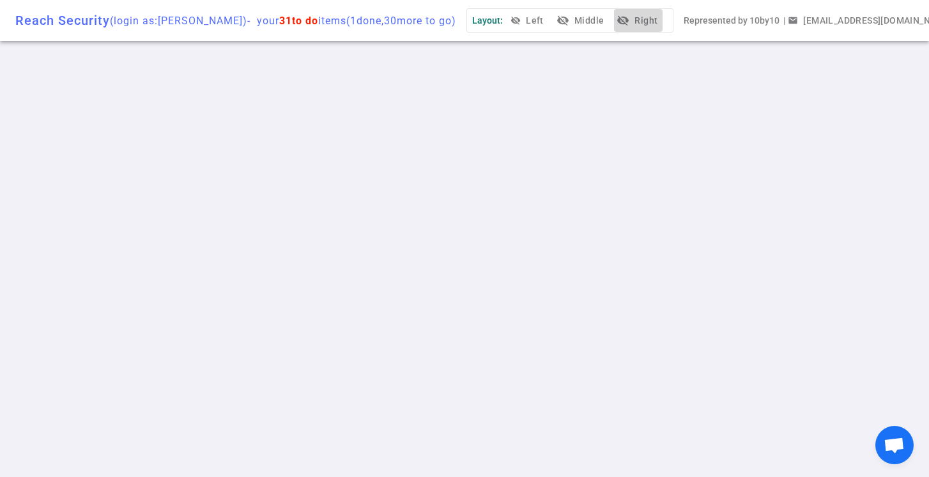
click at [658, 24] on button "visibility_off Right" at bounding box center [638, 21] width 49 height 24
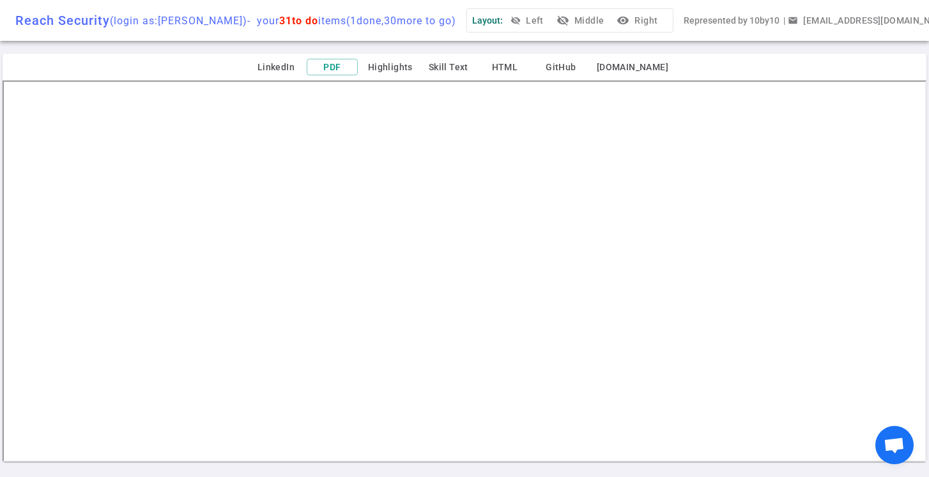
click at [591, 20] on button "visibility_off Middle" at bounding box center [581, 21] width 55 height 24
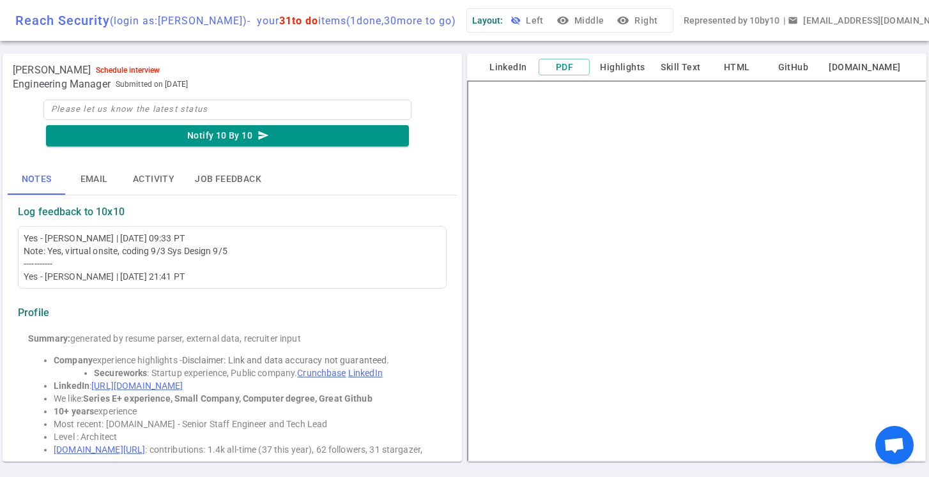
click at [549, 24] on button "visibility_off Left" at bounding box center [528, 21] width 41 height 24
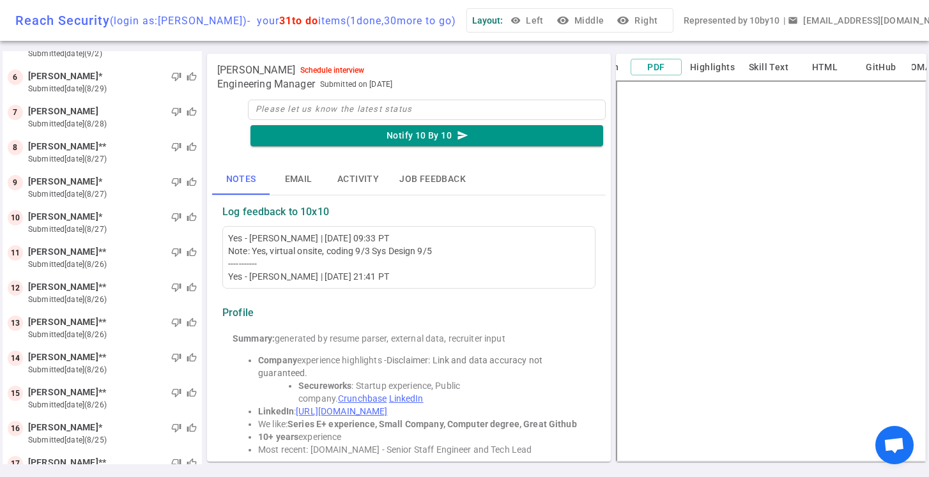
scroll to position [219, 0]
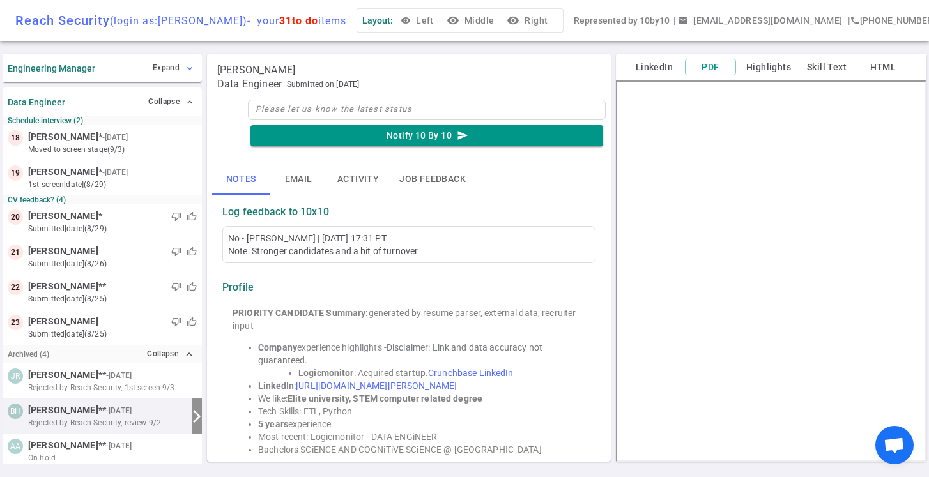
click at [187, 68] on span "expand_more" at bounding box center [190, 68] width 10 height 10
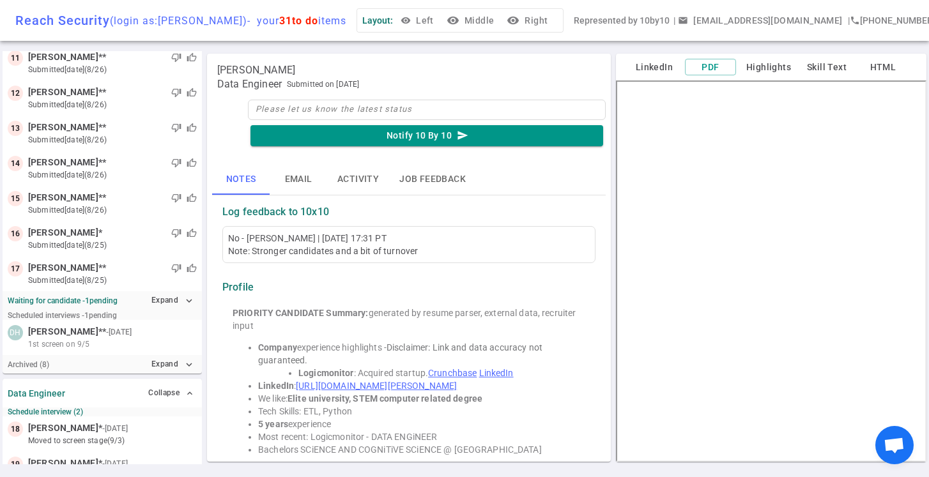
scroll to position [426, 0]
